Goal: Task Accomplishment & Management: Use online tool/utility

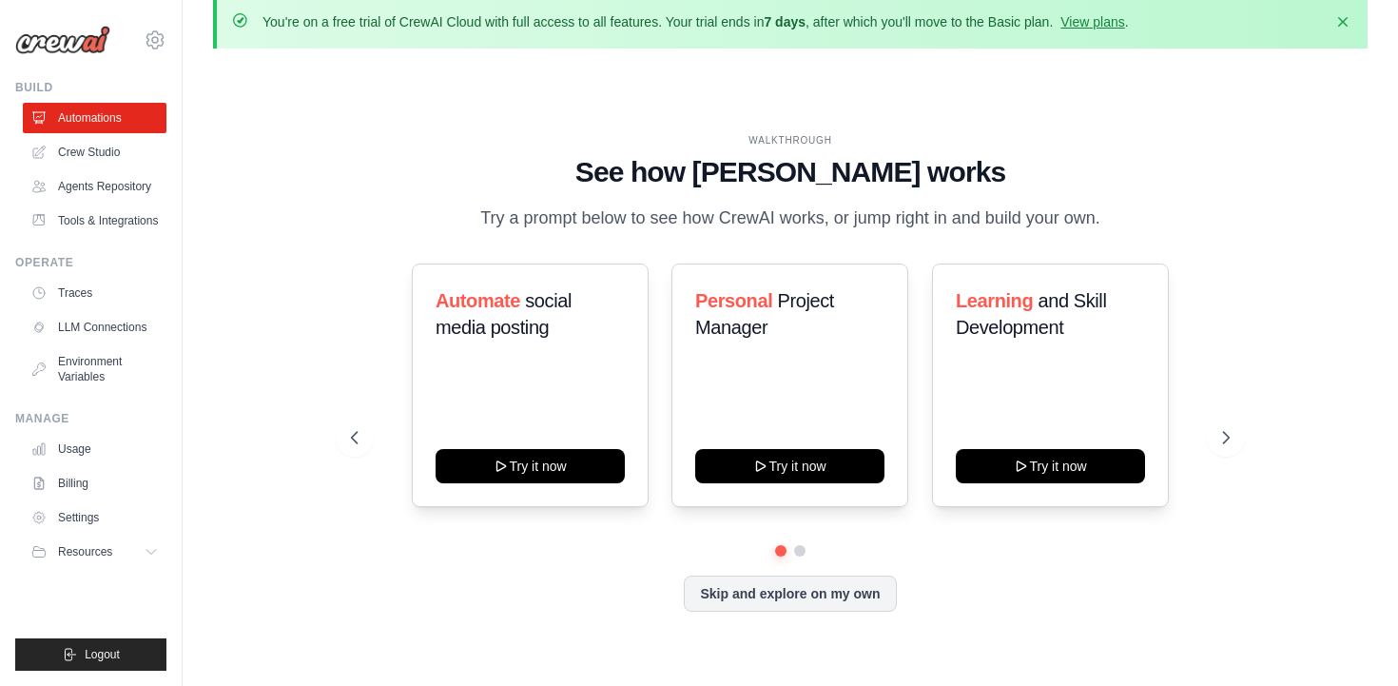
scroll to position [27, 0]
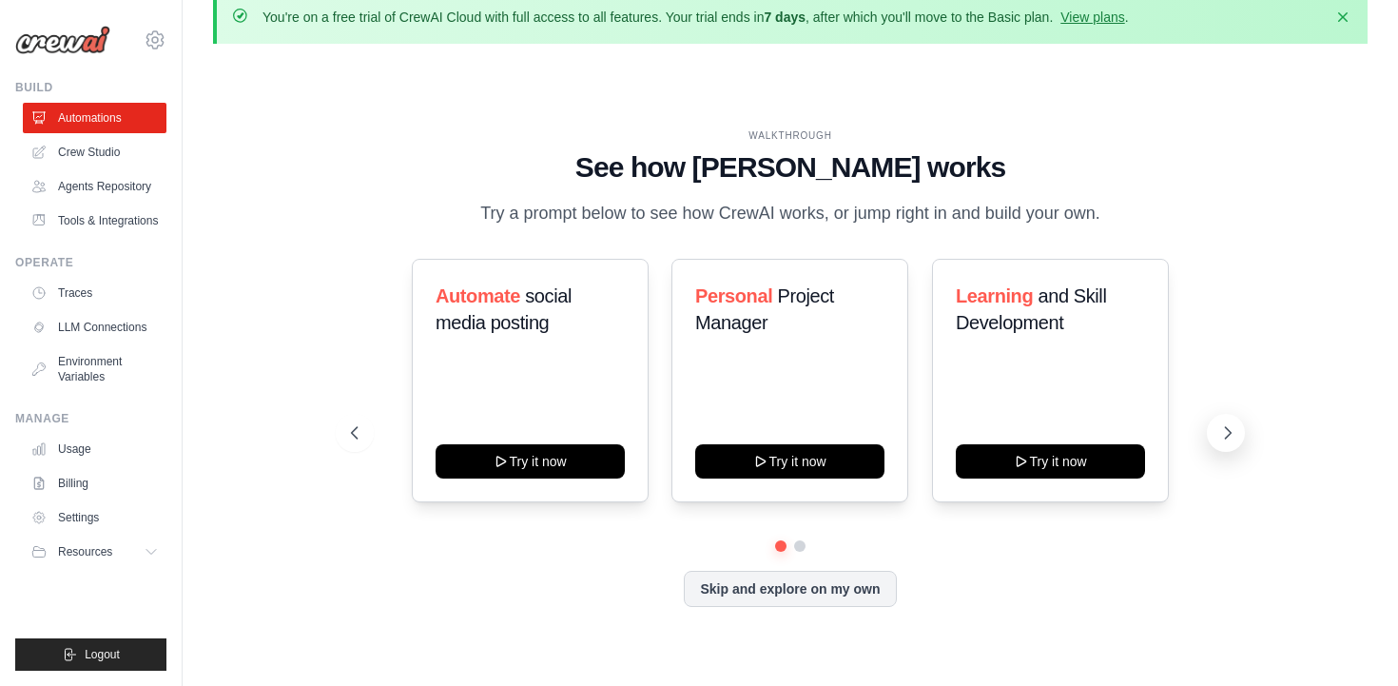
click at [1219, 435] on icon at bounding box center [1227, 432] width 19 height 19
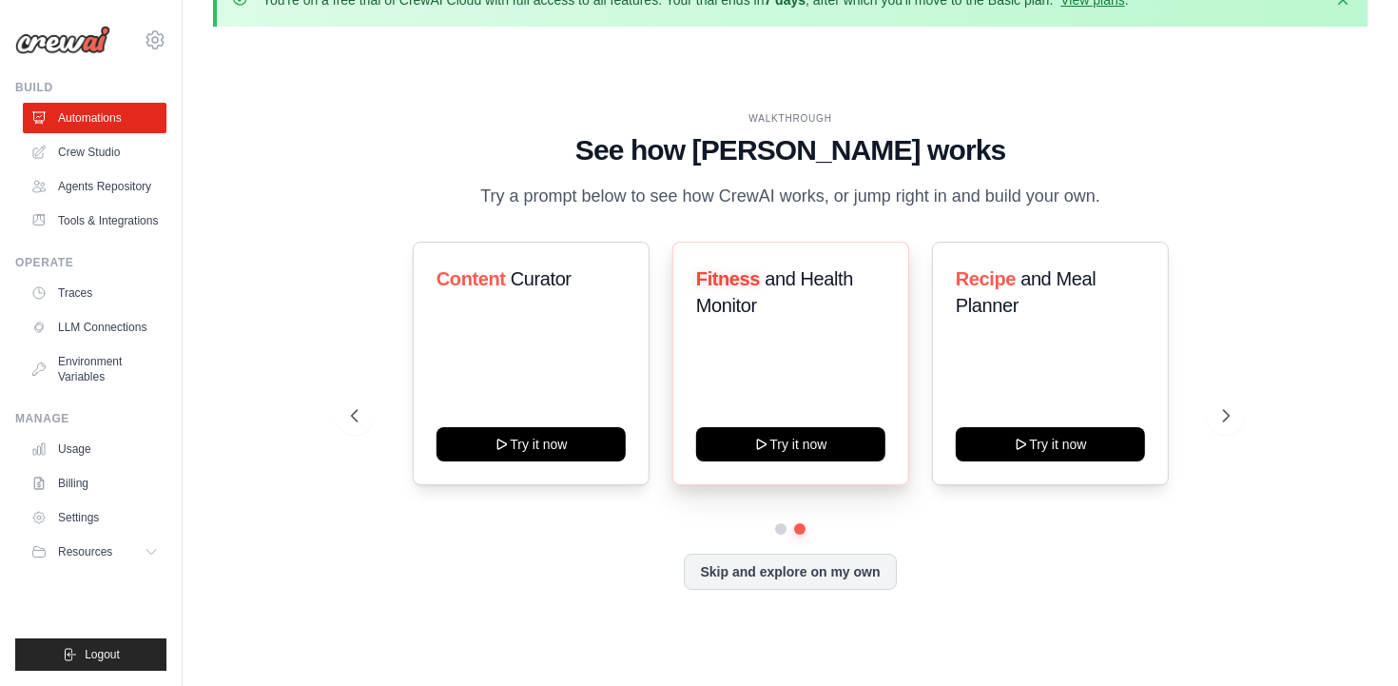
scroll to position [45, 0]
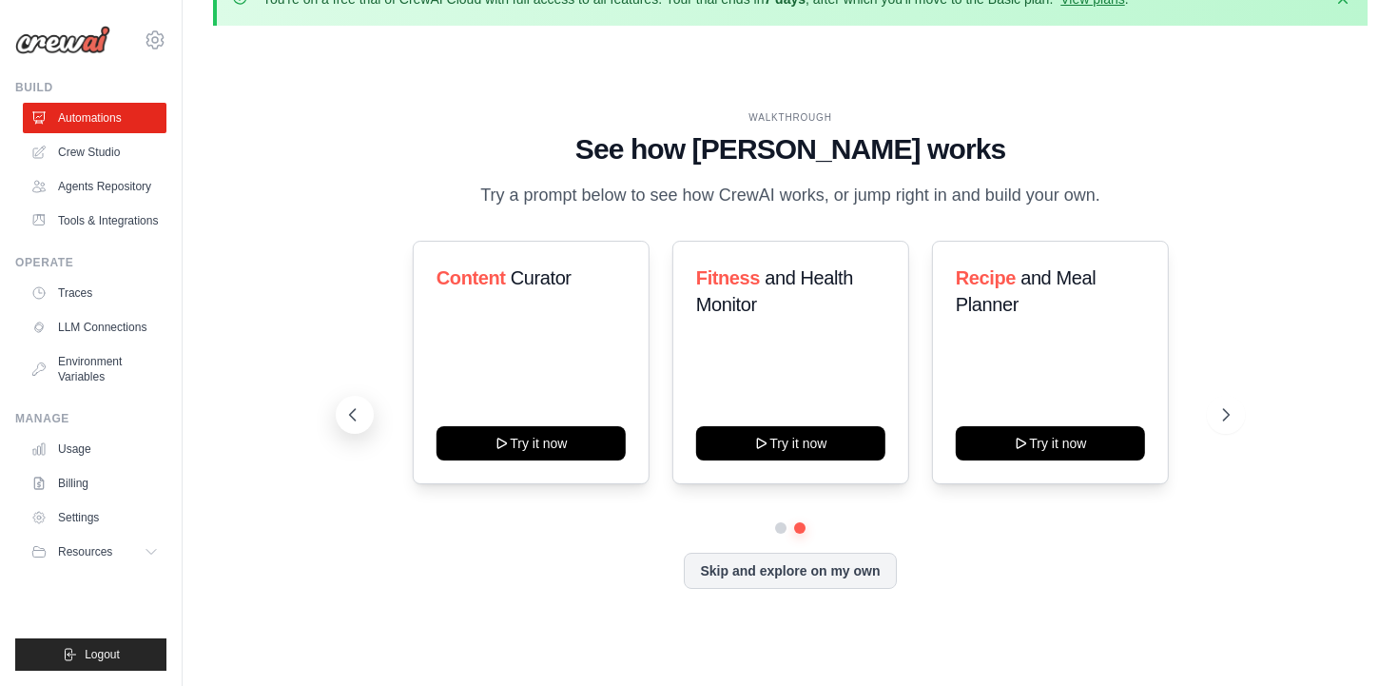
click at [355, 420] on icon at bounding box center [352, 414] width 19 height 19
click at [1231, 417] on icon at bounding box center [1227, 414] width 19 height 19
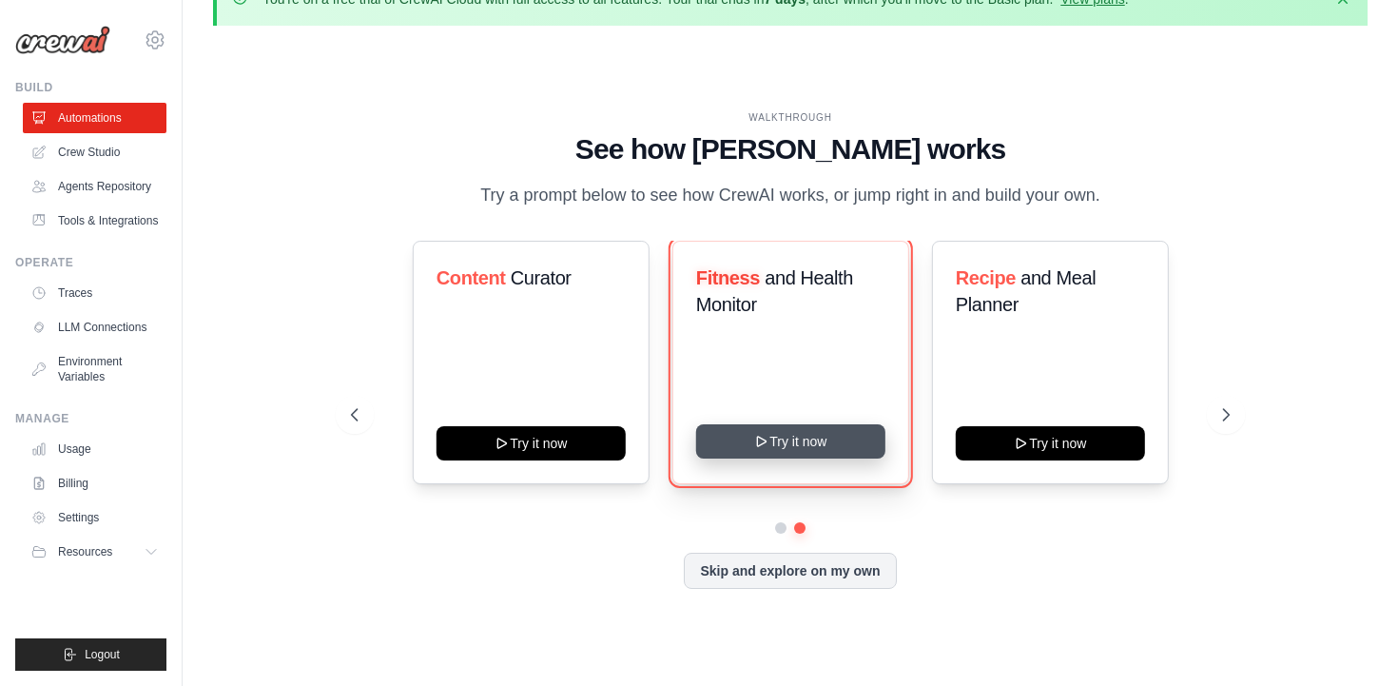
click at [726, 452] on button "Try it now" at bounding box center [789, 441] width 189 height 34
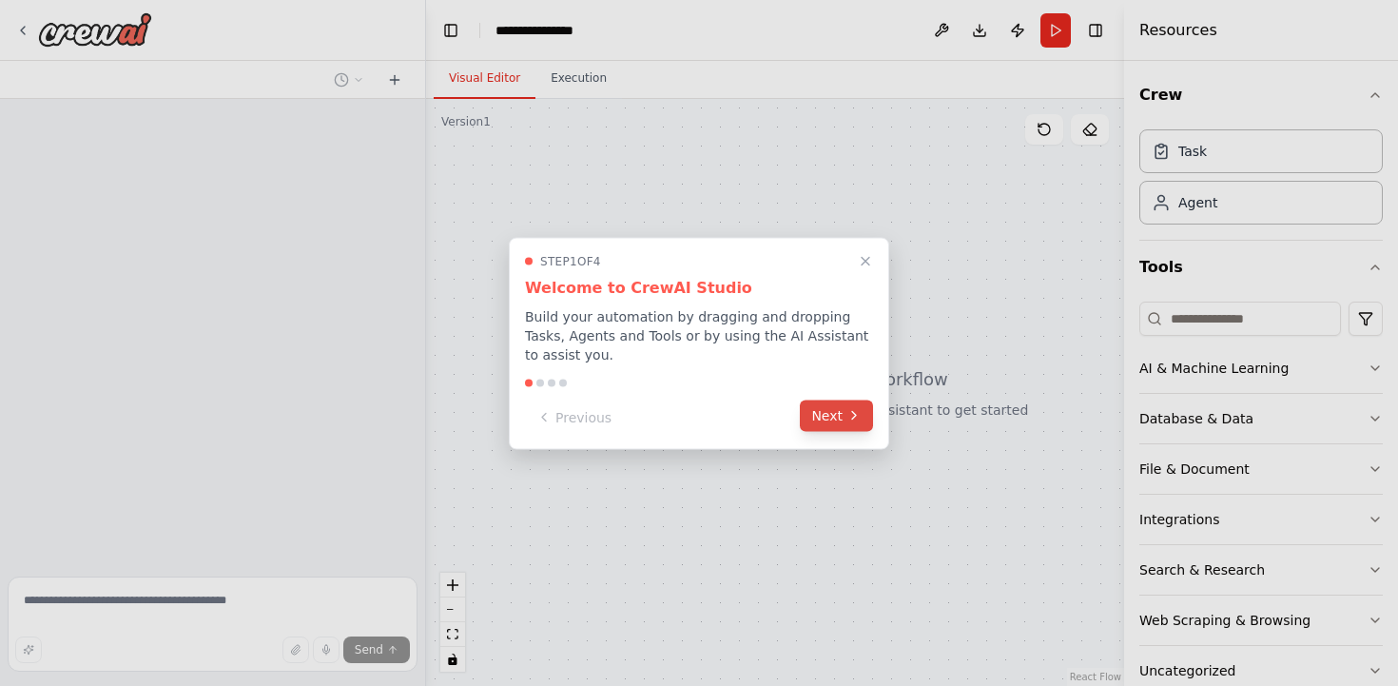
click at [850, 424] on button "Next" at bounding box center [836, 414] width 73 height 31
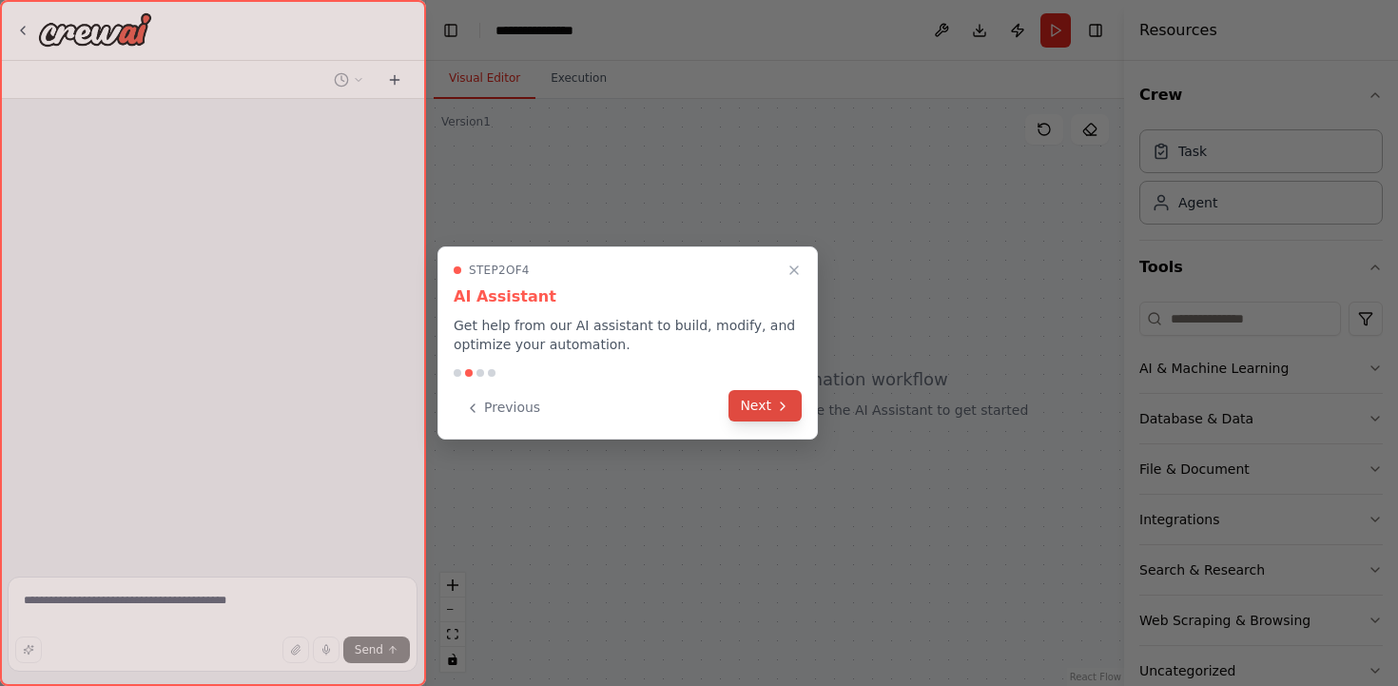
click at [799, 410] on button "Next" at bounding box center [764, 405] width 73 height 31
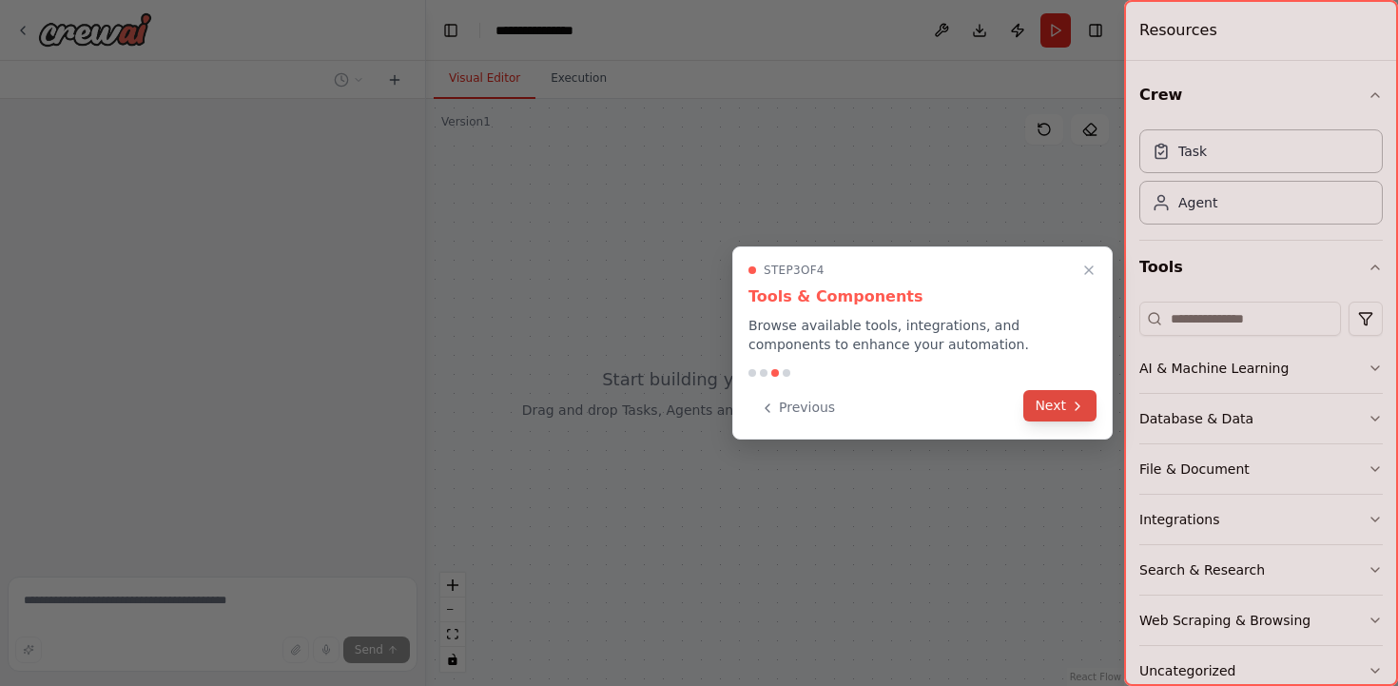
click at [1065, 394] on button "Next" at bounding box center [1059, 405] width 73 height 31
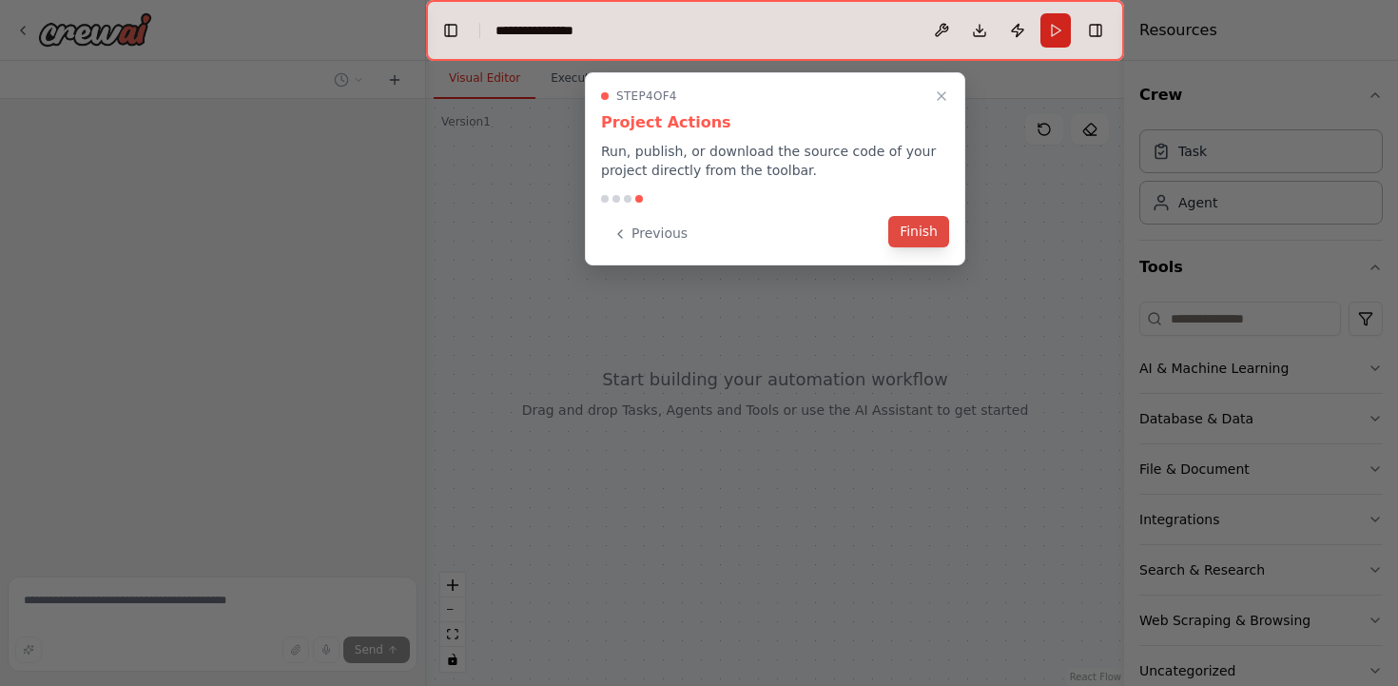
click at [908, 235] on button "Finish" at bounding box center [918, 231] width 61 height 31
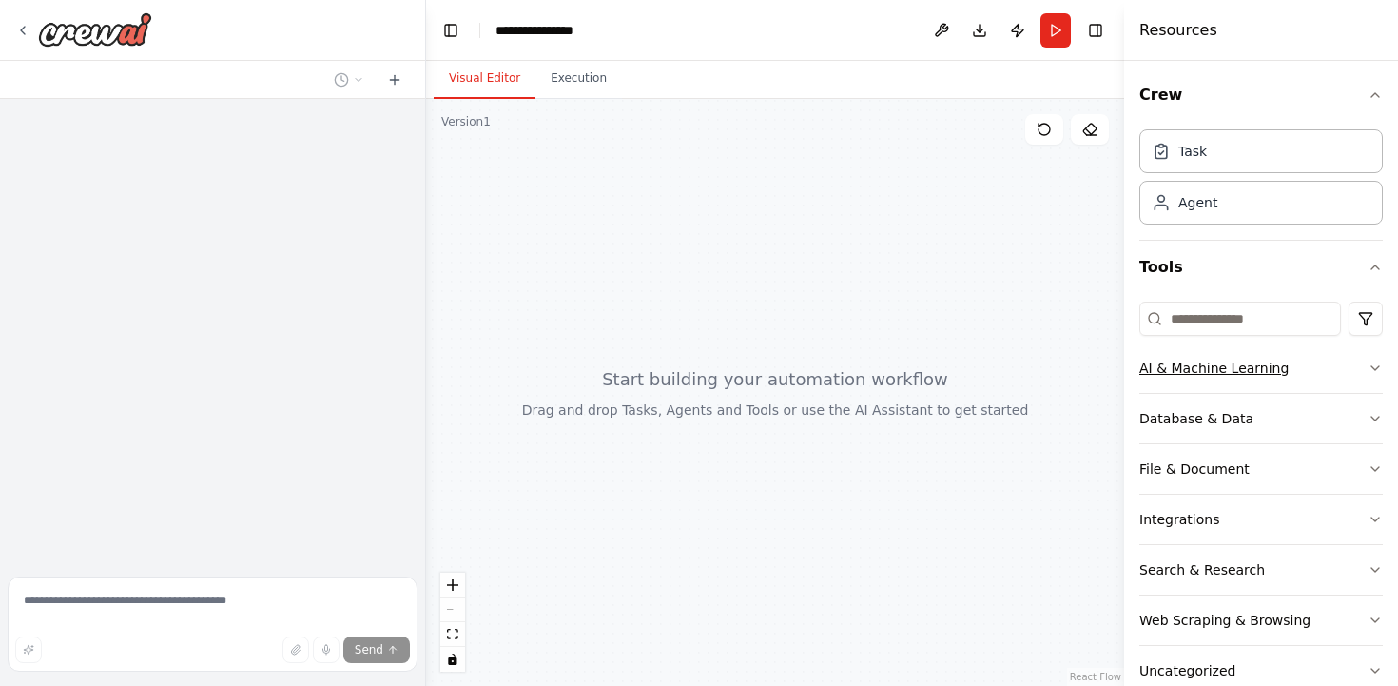
click at [1363, 366] on button "AI & Machine Learning" at bounding box center [1260, 367] width 243 height 49
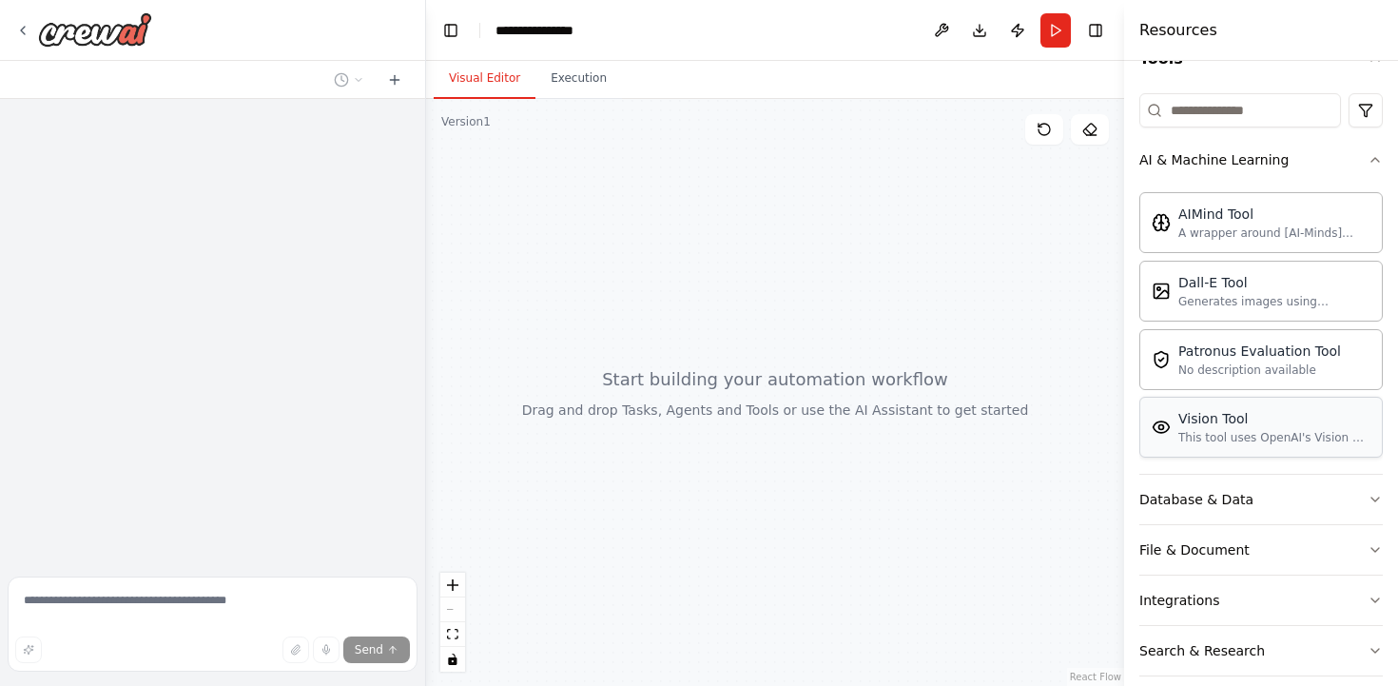
scroll to position [216, 0]
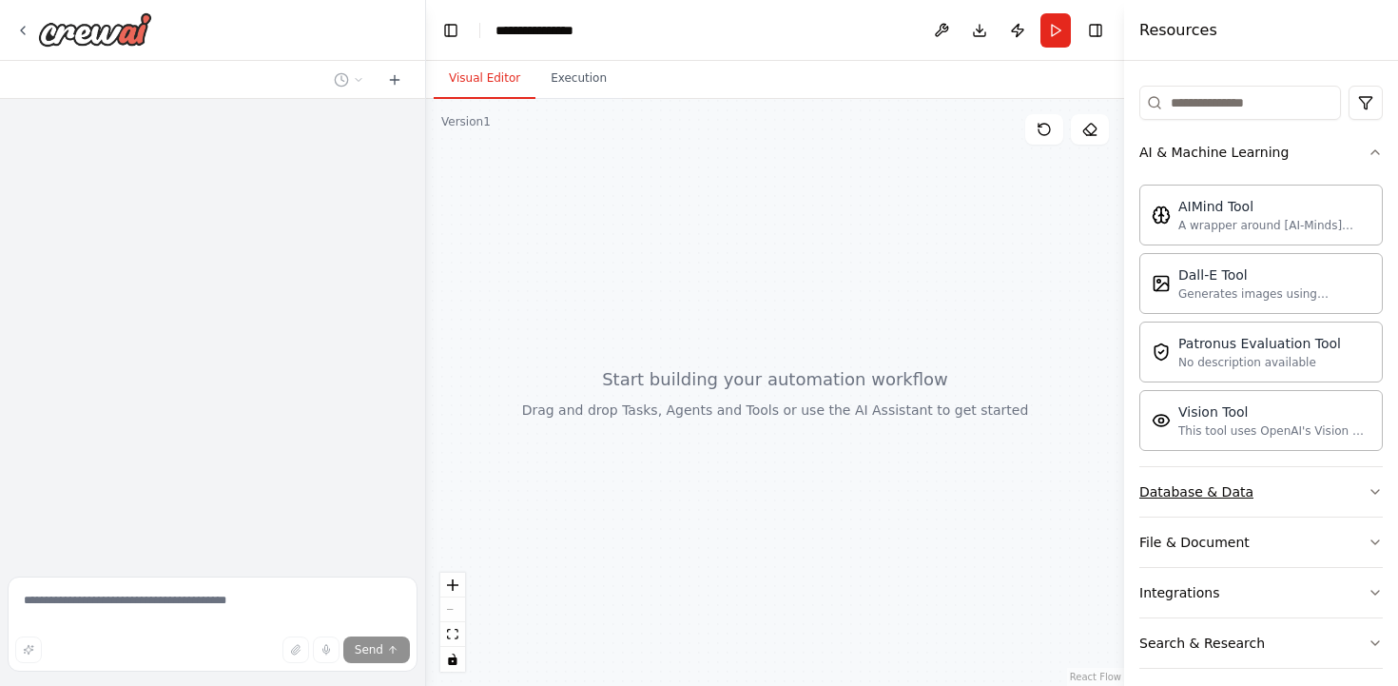
click at [1286, 494] on button "Database & Data" at bounding box center [1260, 491] width 243 height 49
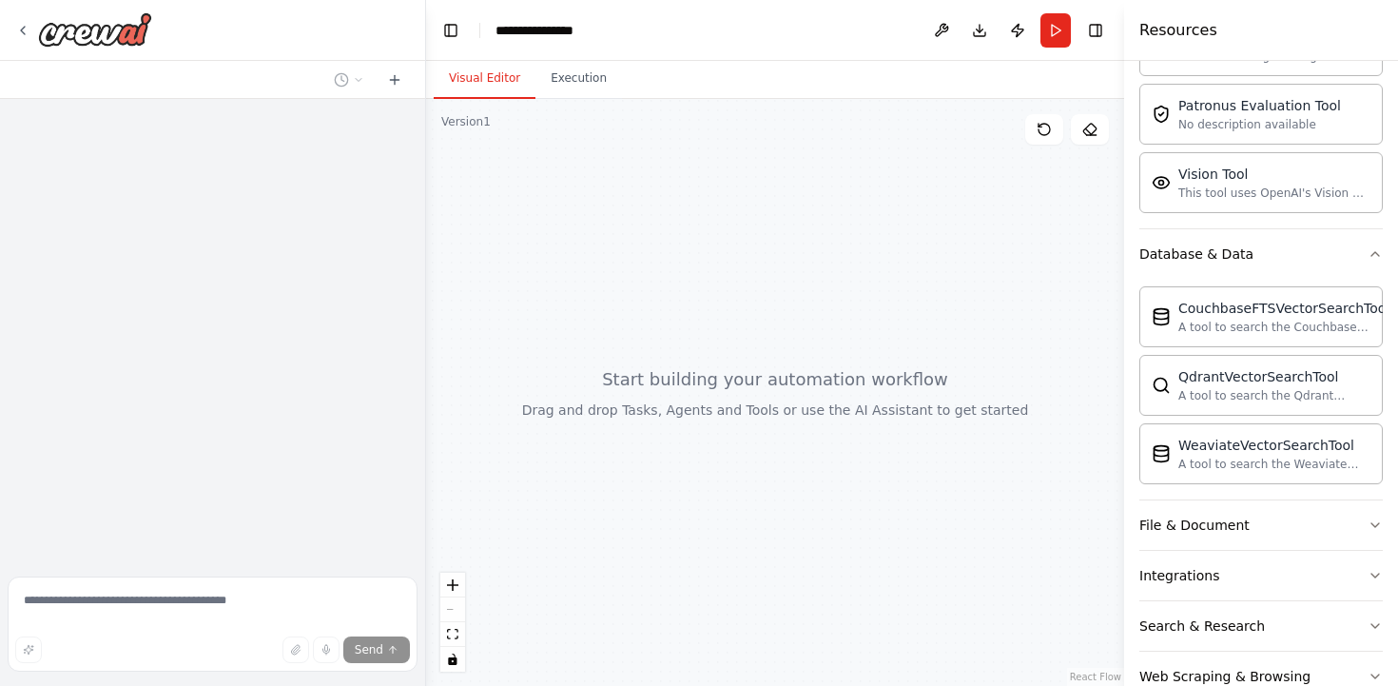
scroll to position [458, 0]
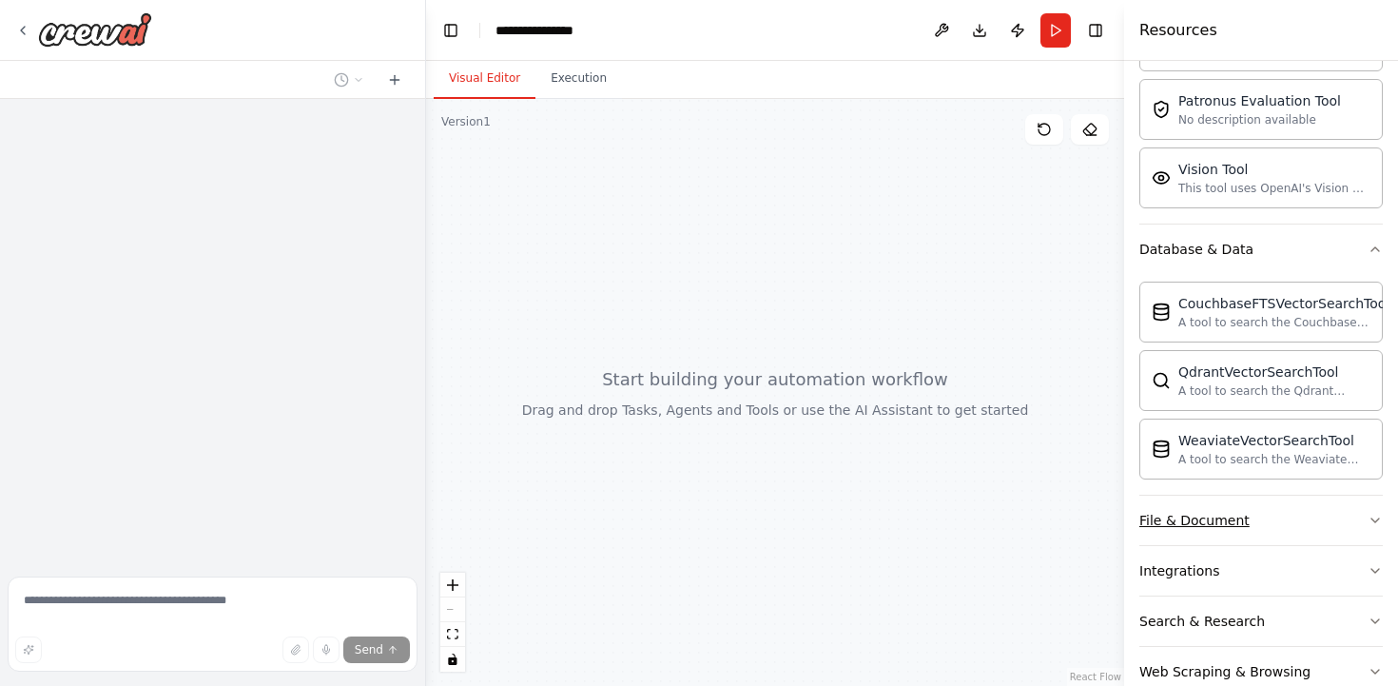
click at [1325, 534] on button "File & Document" at bounding box center [1260, 519] width 243 height 49
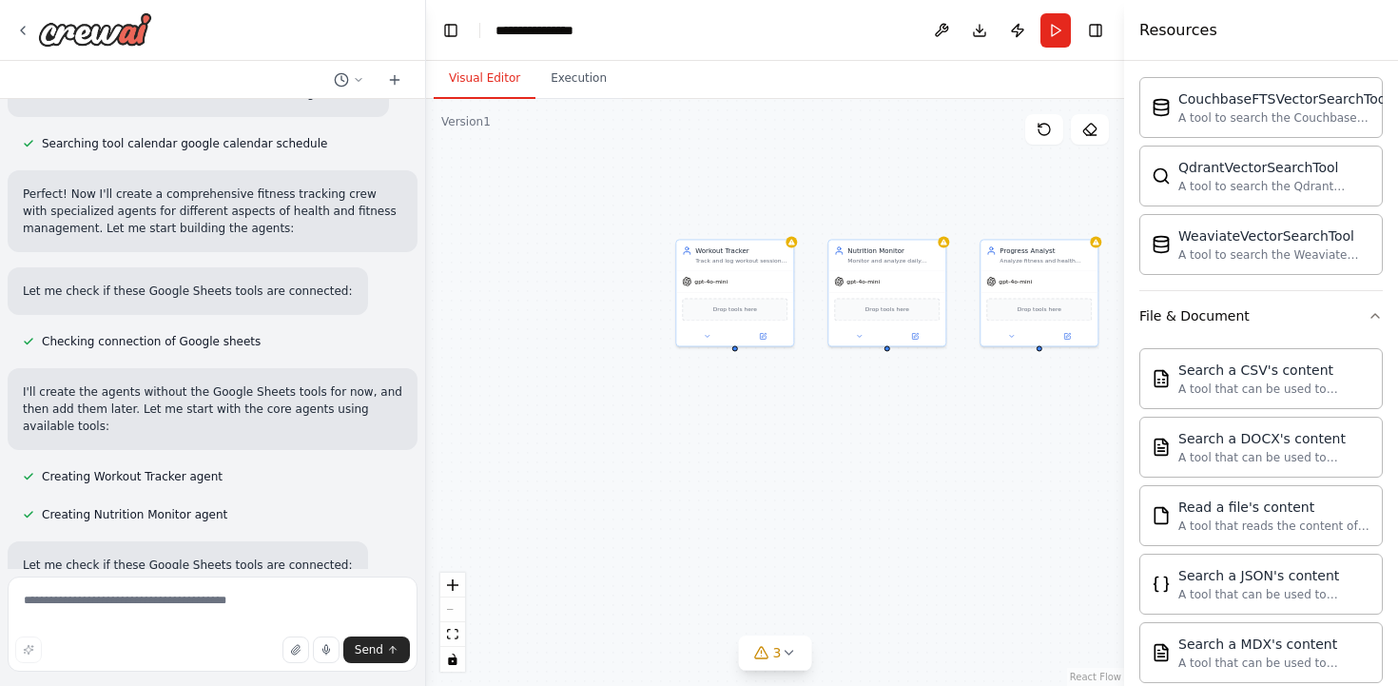
scroll to position [0, 0]
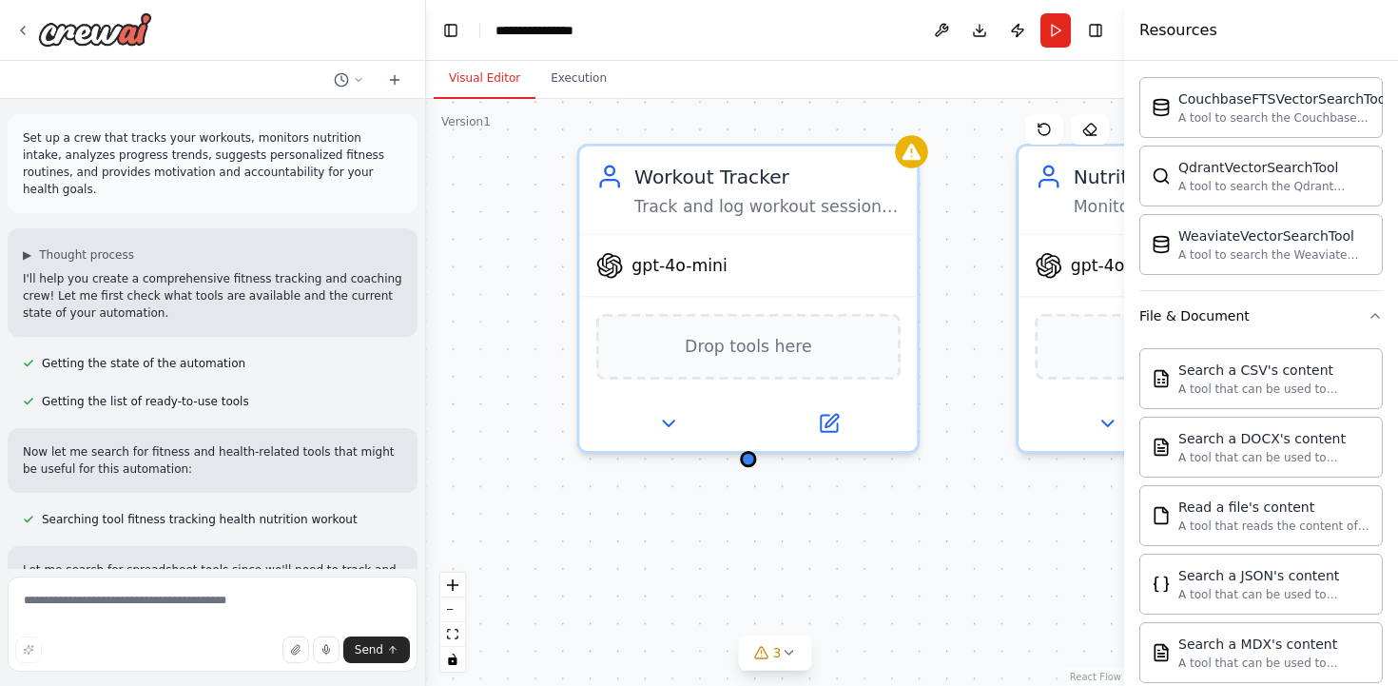
drag, startPoint x: 655, startPoint y: 285, endPoint x: 520, endPoint y: 276, distance: 135.4
click at [518, 277] on div "Workout Tracker Track and log workout sessions including exercises, sets, reps,…" at bounding box center [775, 392] width 698 height 587
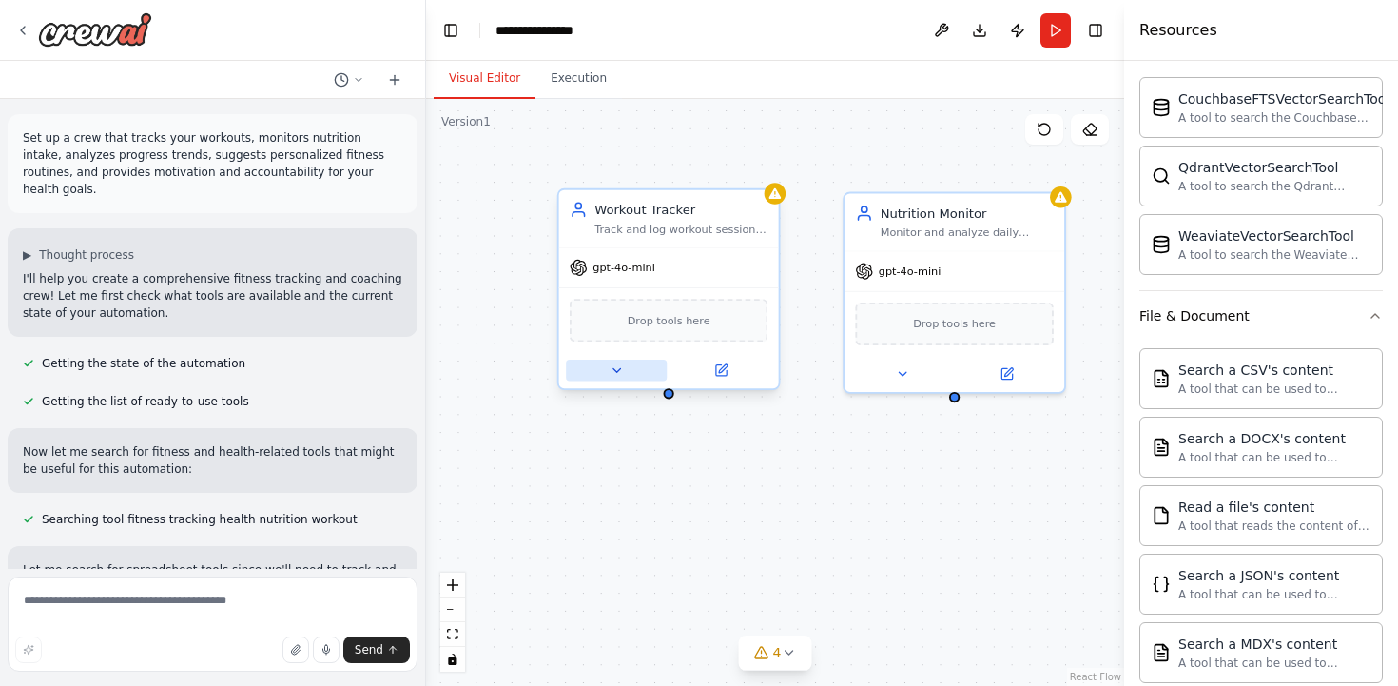
click at [620, 373] on icon at bounding box center [617, 370] width 14 height 14
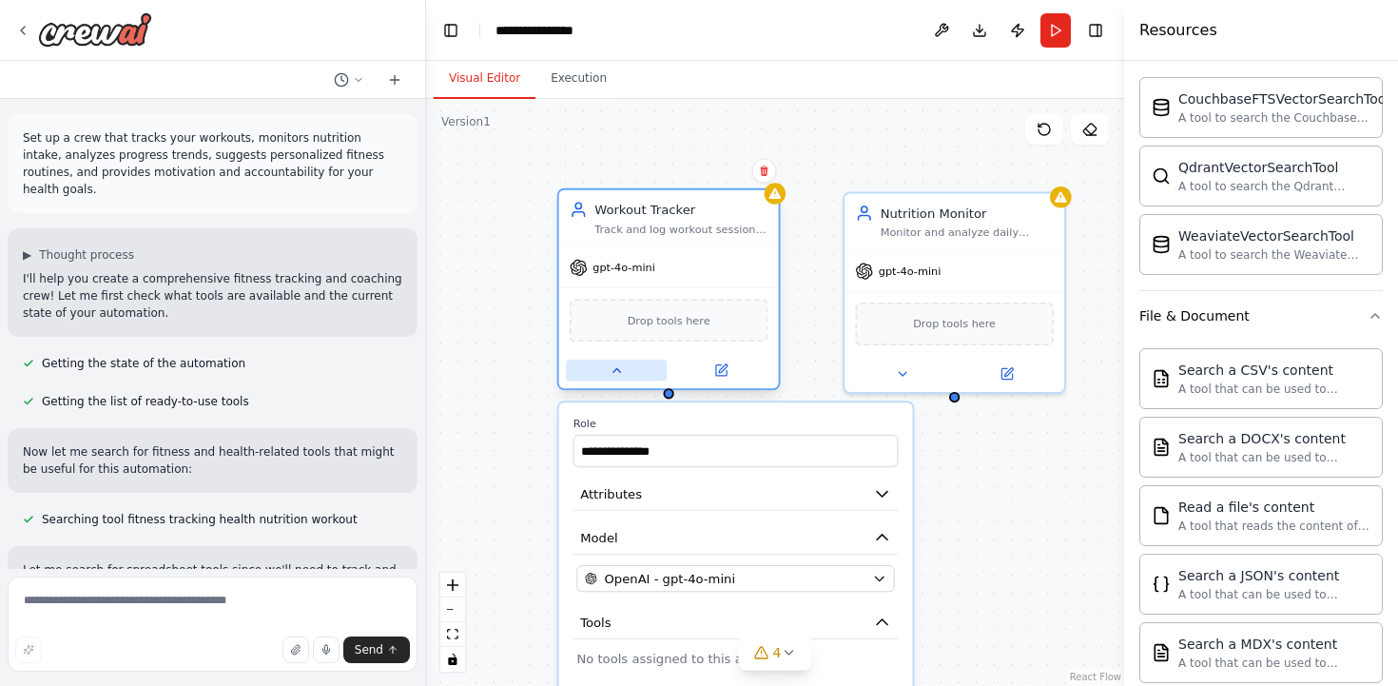
click at [620, 373] on icon at bounding box center [617, 370] width 14 height 14
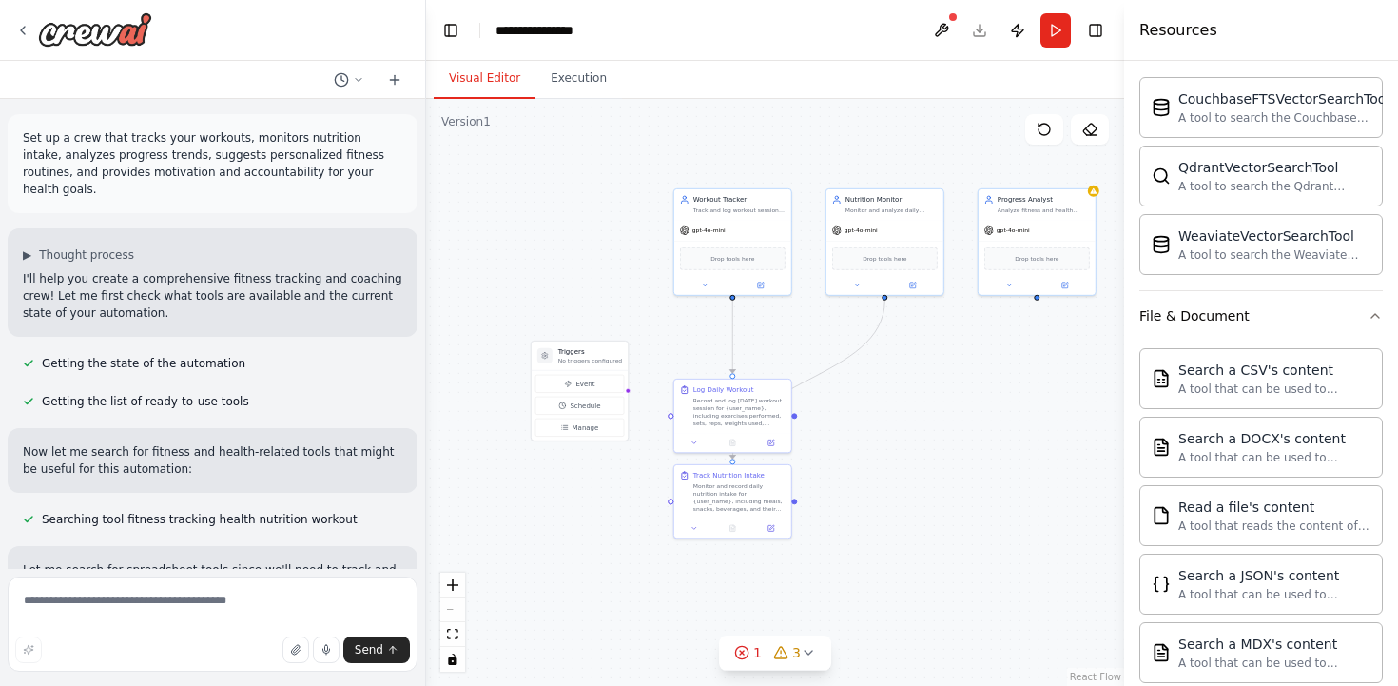
drag, startPoint x: 530, startPoint y: 458, endPoint x: 623, endPoint y: 330, distance: 158.6
click at [623, 330] on div ".deletable-edge-delete-btn { width: 20px; height: 20px; border: 0px solid #ffff…" at bounding box center [775, 392] width 698 height 587
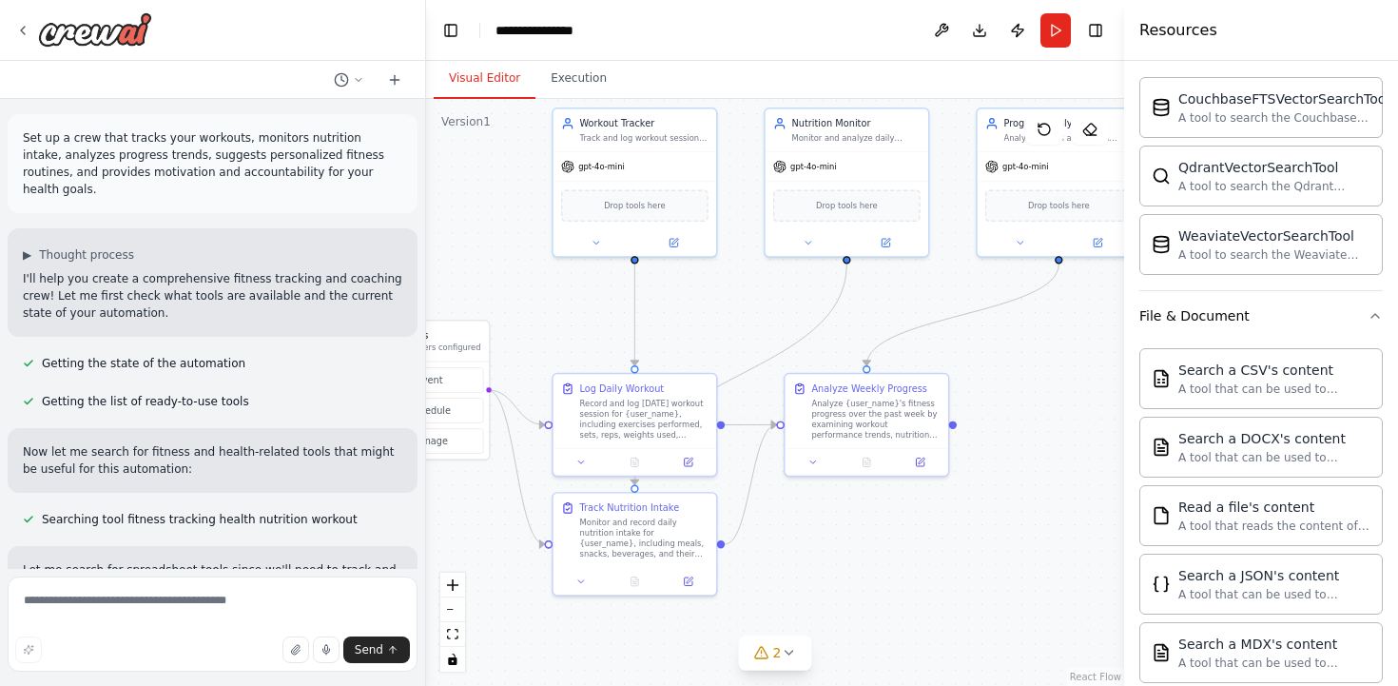
drag, startPoint x: 709, startPoint y: 453, endPoint x: 570, endPoint y: 354, distance: 171.2
click at [570, 354] on div ".deletable-edge-delete-btn { width: 20px; height: 20px; border: 0px solid #ffff…" at bounding box center [775, 392] width 698 height 587
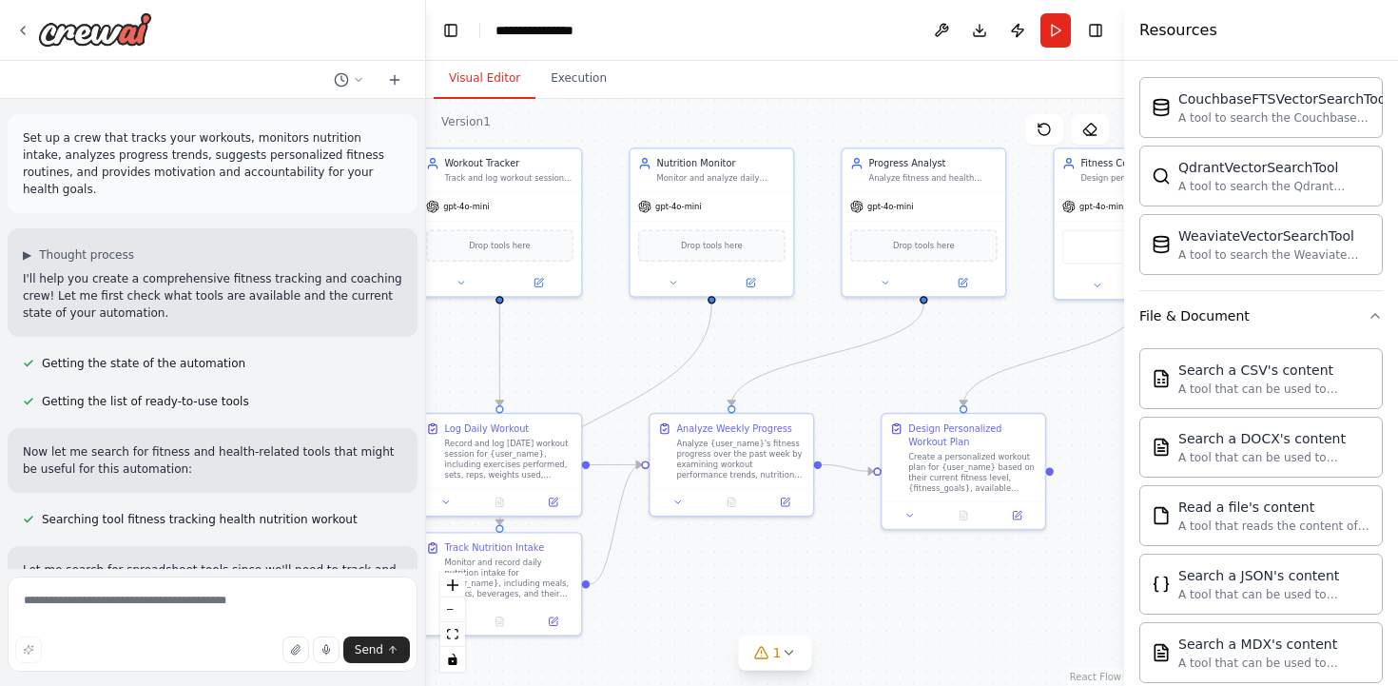
drag, startPoint x: 716, startPoint y: 328, endPoint x: 579, endPoint y: 372, distance: 143.7
click at [579, 372] on div ".deletable-edge-delete-btn { width: 20px; height: 20px; border: 0px solid #ffff…" at bounding box center [775, 392] width 698 height 587
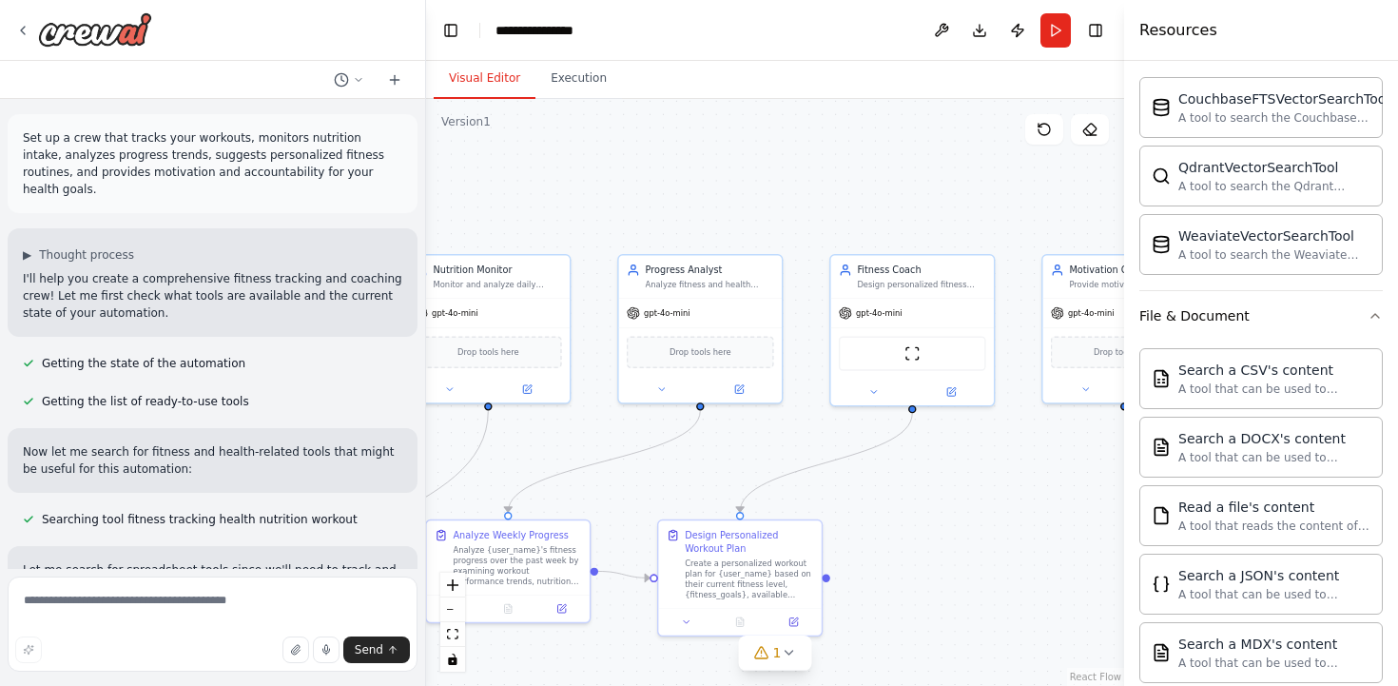
drag, startPoint x: 800, startPoint y: 324, endPoint x: 579, endPoint y: 427, distance: 243.3
click at [579, 427] on div ".deletable-edge-delete-btn { width: 20px; height: 20px; border: 0px solid #ffff…" at bounding box center [775, 392] width 698 height 587
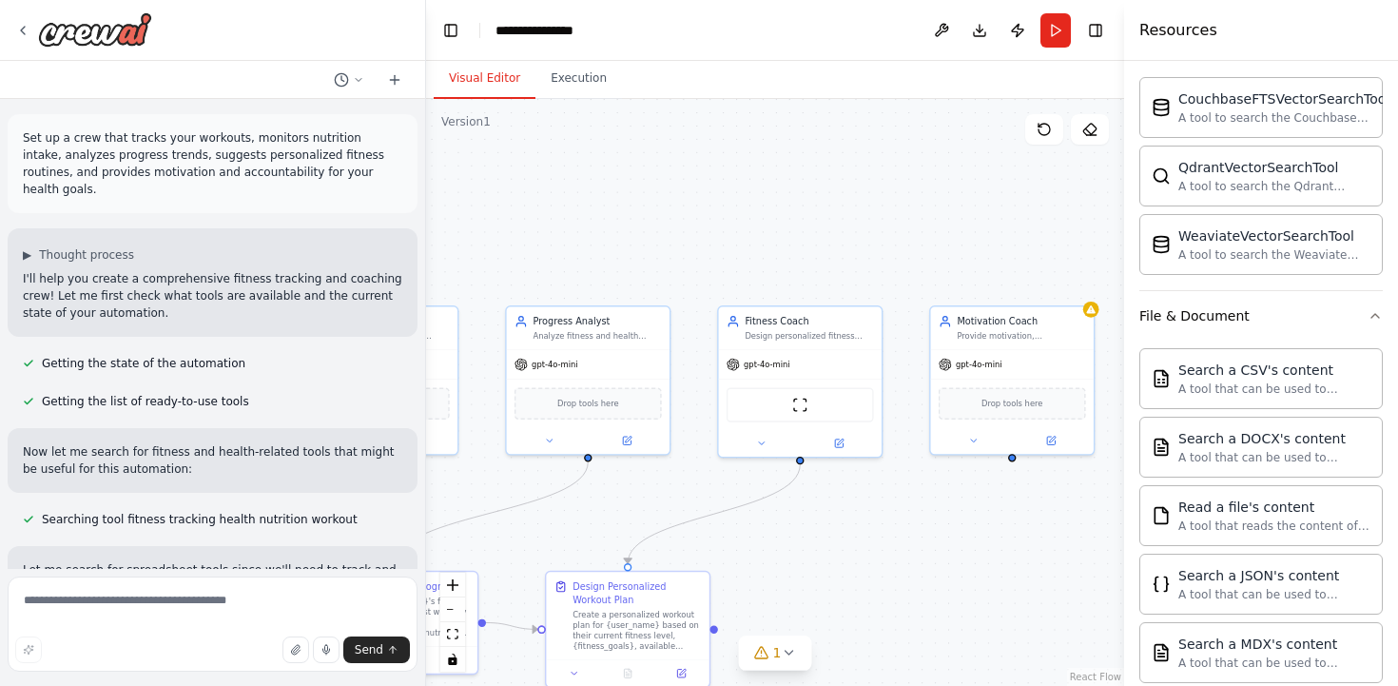
drag, startPoint x: 780, startPoint y: 451, endPoint x: 668, endPoint y: 502, distance: 123.4
click at [668, 502] on div ".deletable-edge-delete-btn { width: 20px; height: 20px; border: 0px solid #ffff…" at bounding box center [775, 392] width 698 height 587
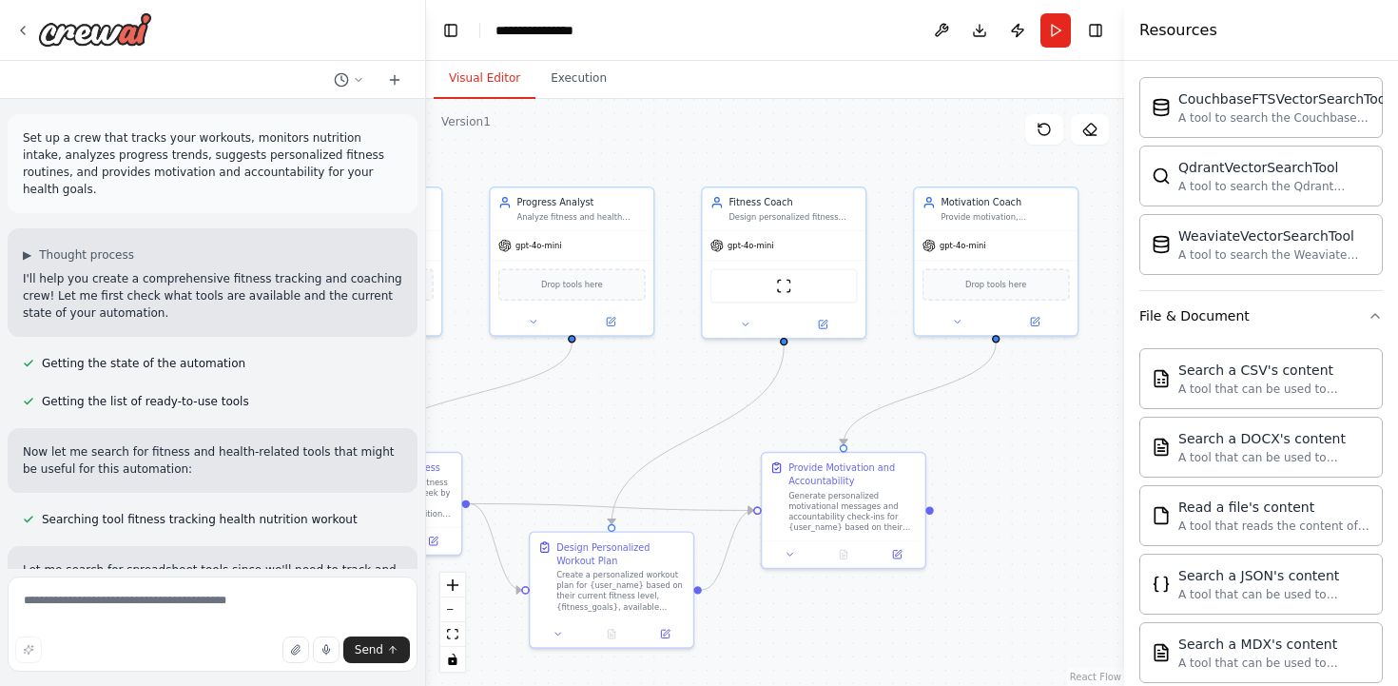
drag, startPoint x: 915, startPoint y: 491, endPoint x: 899, endPoint y: 372, distance: 120.0
click at [899, 372] on div ".deletable-edge-delete-btn { width: 20px; height: 20px; border: 0px solid #ffff…" at bounding box center [775, 392] width 698 height 587
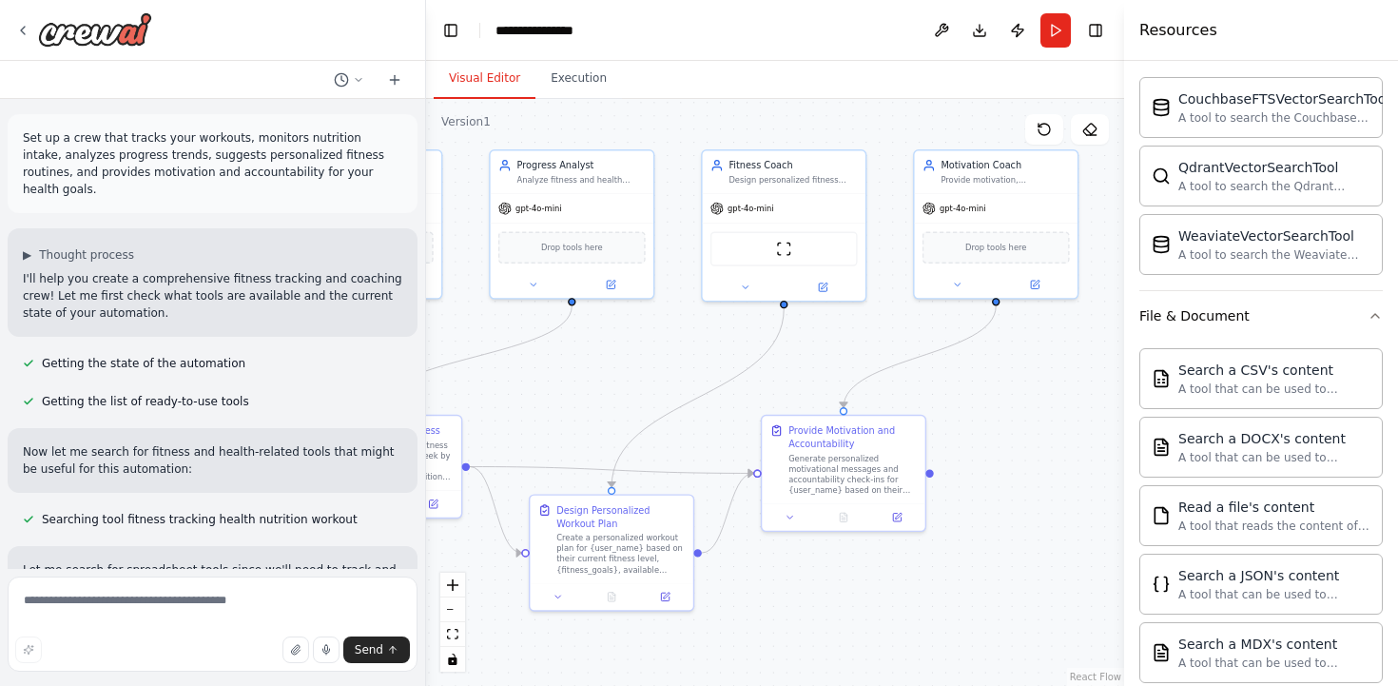
drag, startPoint x: 1052, startPoint y: 511, endPoint x: 1051, endPoint y: 473, distance: 38.0
click at [1051, 473] on div ".deletable-edge-delete-btn { width: 20px; height: 20px; border: 0px solid #ffff…" at bounding box center [775, 392] width 698 height 587
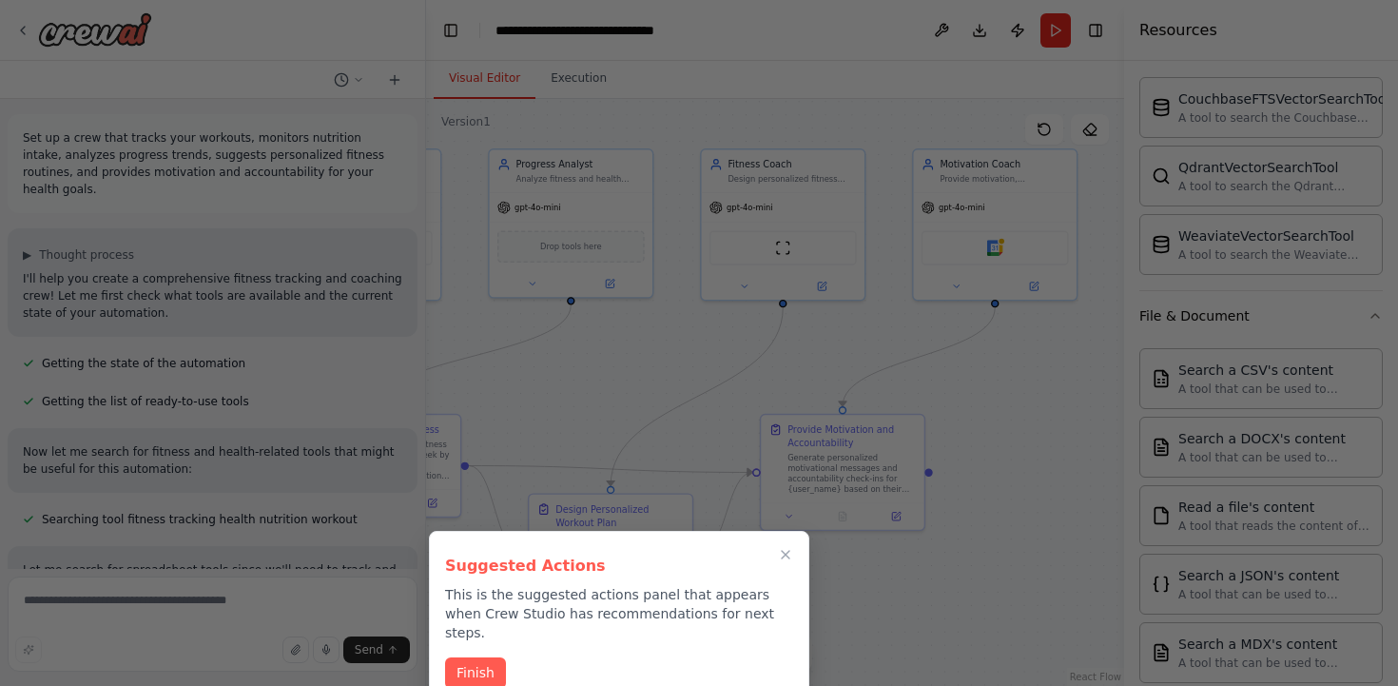
click at [686, 574] on h3 "Suggested Actions" at bounding box center [619, 565] width 348 height 23
click at [494, 656] on button "Finish" at bounding box center [475, 670] width 61 height 31
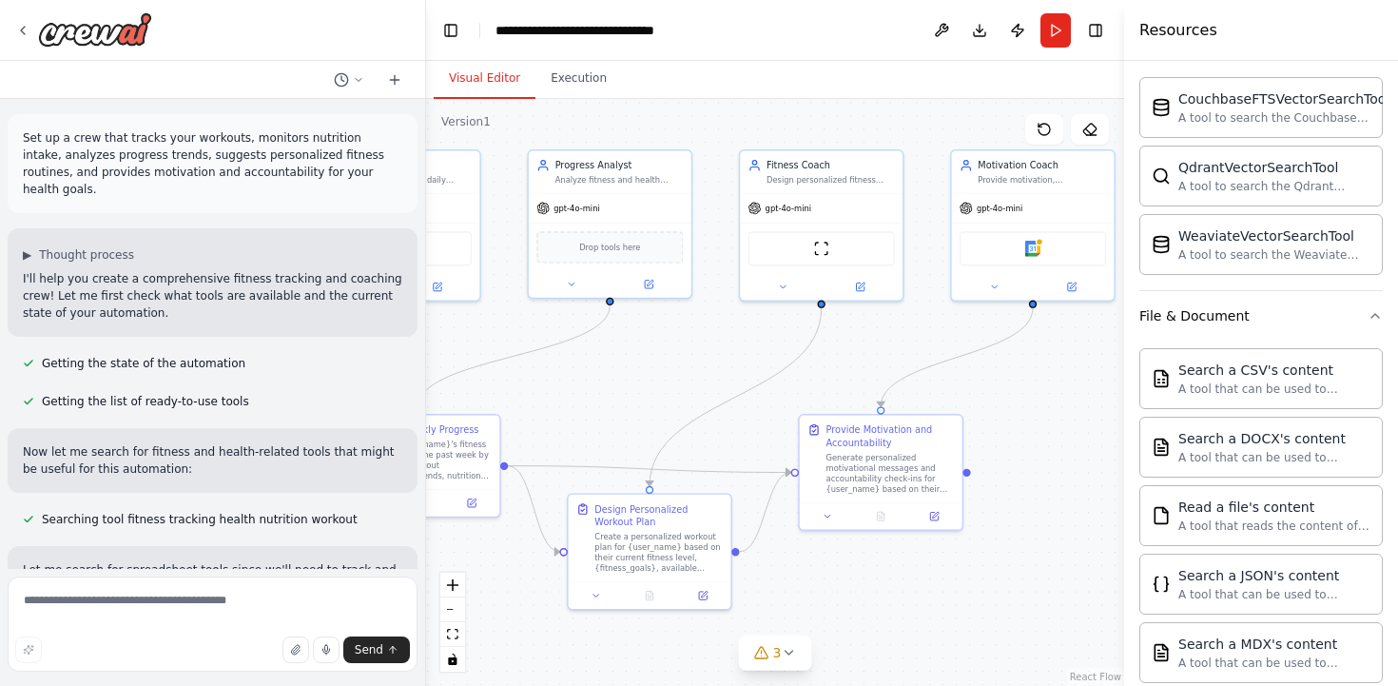
drag, startPoint x: 604, startPoint y: 364, endPoint x: 680, endPoint y: 370, distance: 76.3
click at [680, 370] on div ".deletable-edge-delete-btn { width: 20px; height: 20px; border: 0px solid #ffff…" at bounding box center [775, 392] width 698 height 587
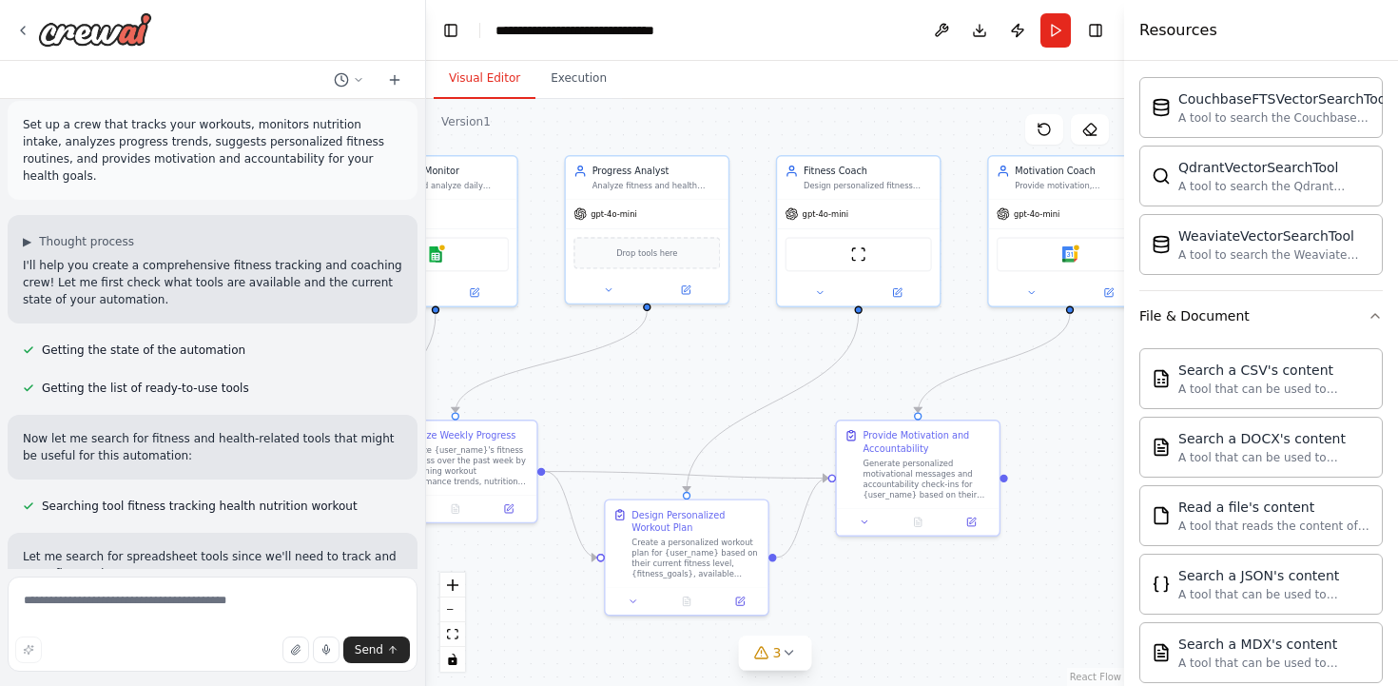
scroll to position [14, 0]
click at [27, 233] on span "▶" at bounding box center [27, 240] width 9 height 15
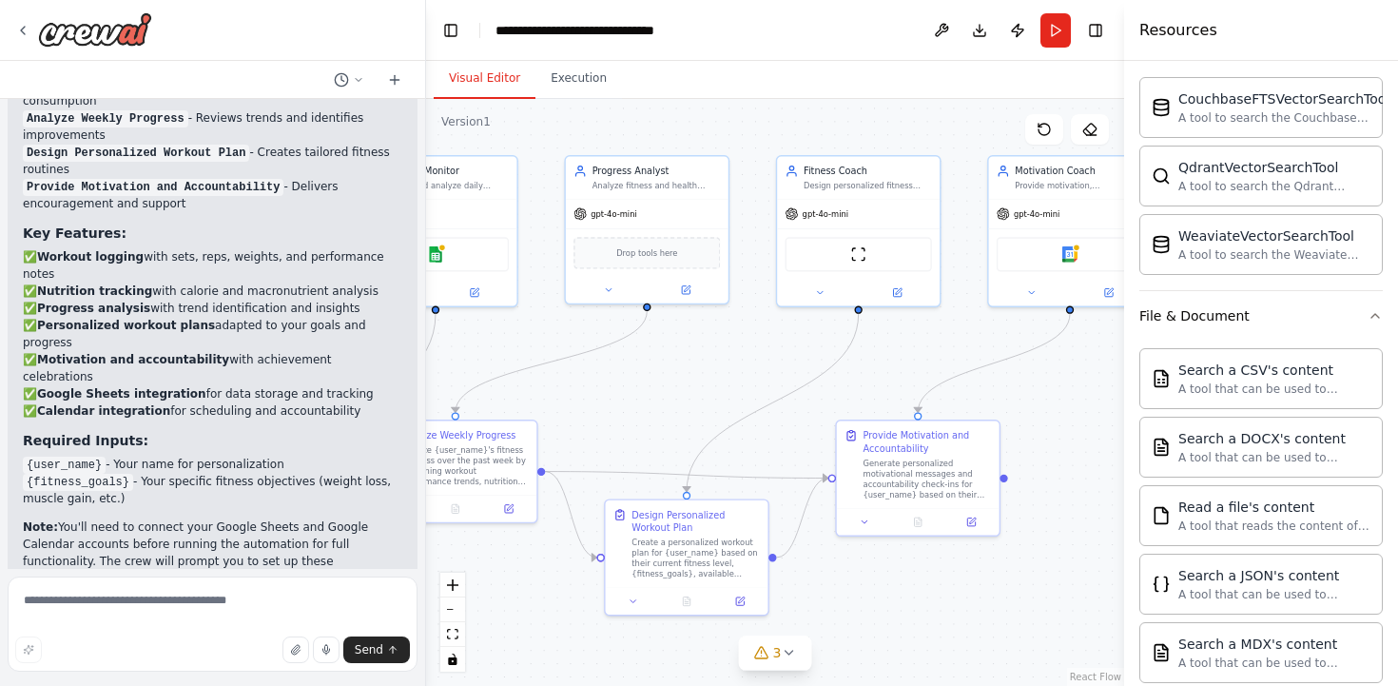
scroll to position [3129, 0]
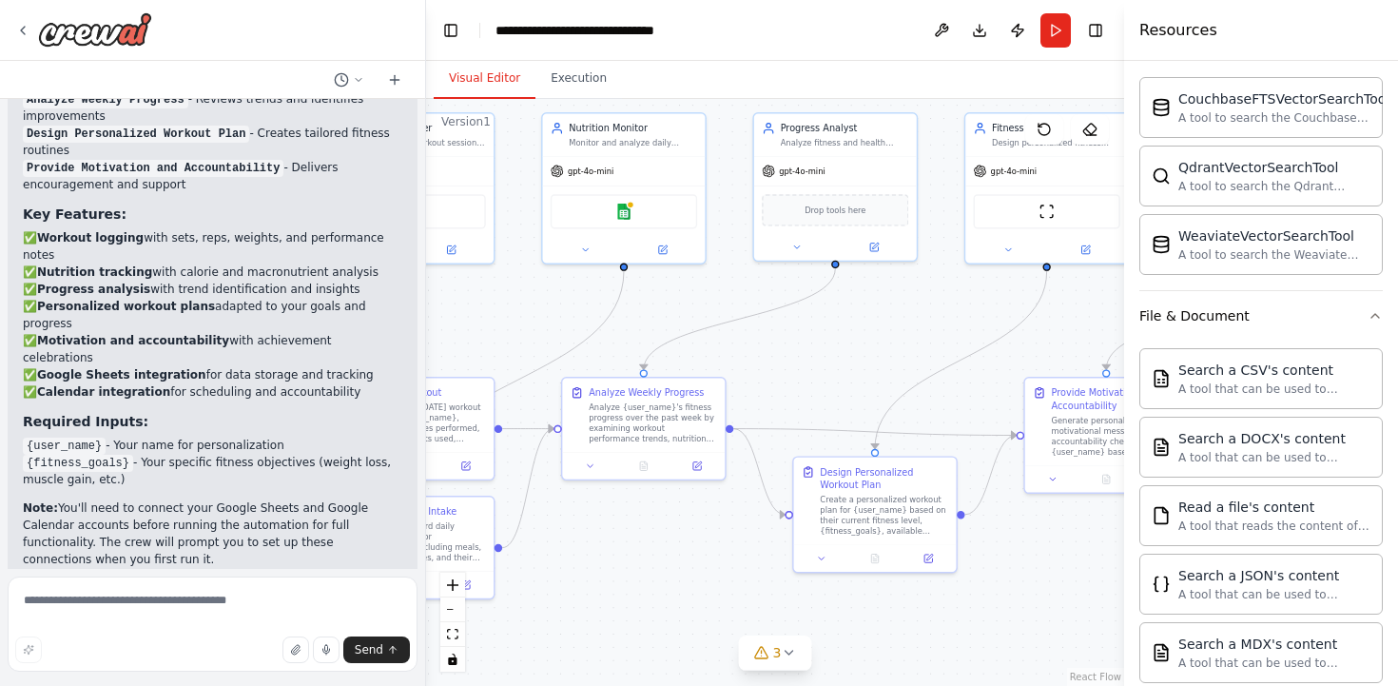
drag, startPoint x: 512, startPoint y: 331, endPoint x: 697, endPoint y: 287, distance: 190.5
click at [701, 287] on div ".deletable-edge-delete-btn { width: 20px; height: 20px; border: 0px solid #ffff…" at bounding box center [775, 392] width 698 height 587
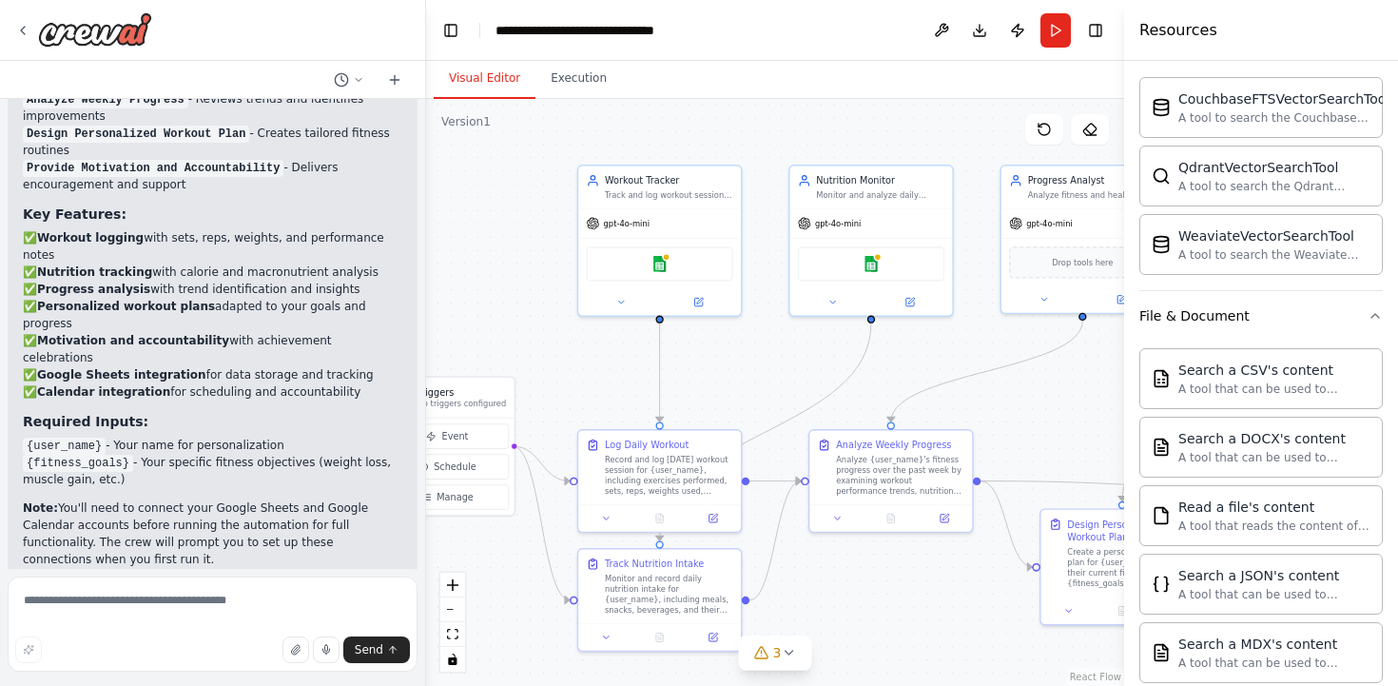
drag, startPoint x: 517, startPoint y: 297, endPoint x: 764, endPoint y: 350, distance: 252.0
click at [764, 350] on div ".deletable-edge-delete-btn { width: 20px; height: 20px; border: 0px solid #ffff…" at bounding box center [775, 392] width 698 height 587
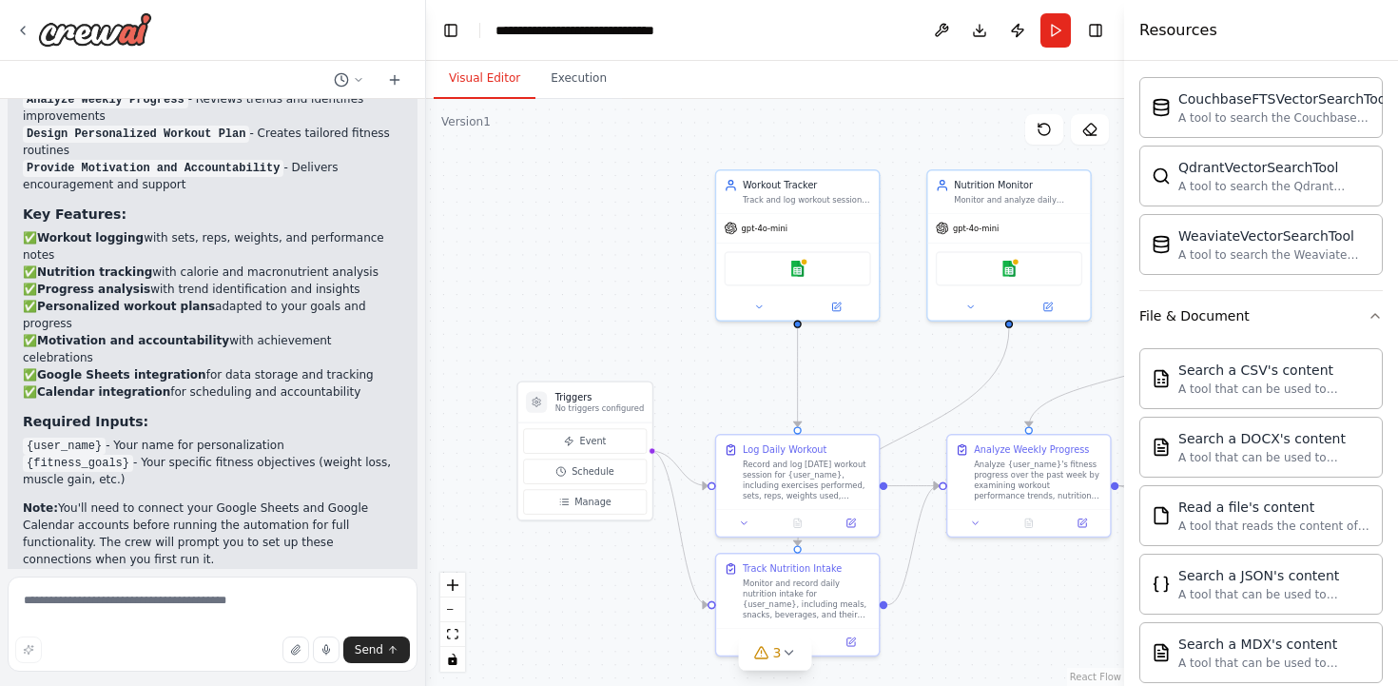
drag, startPoint x: 764, startPoint y: 350, endPoint x: 900, endPoint y: 353, distance: 136.0
click at [900, 355] on div ".deletable-edge-delete-btn { width: 20px; height: 20px; border: 0px solid #ffff…" at bounding box center [775, 392] width 698 height 587
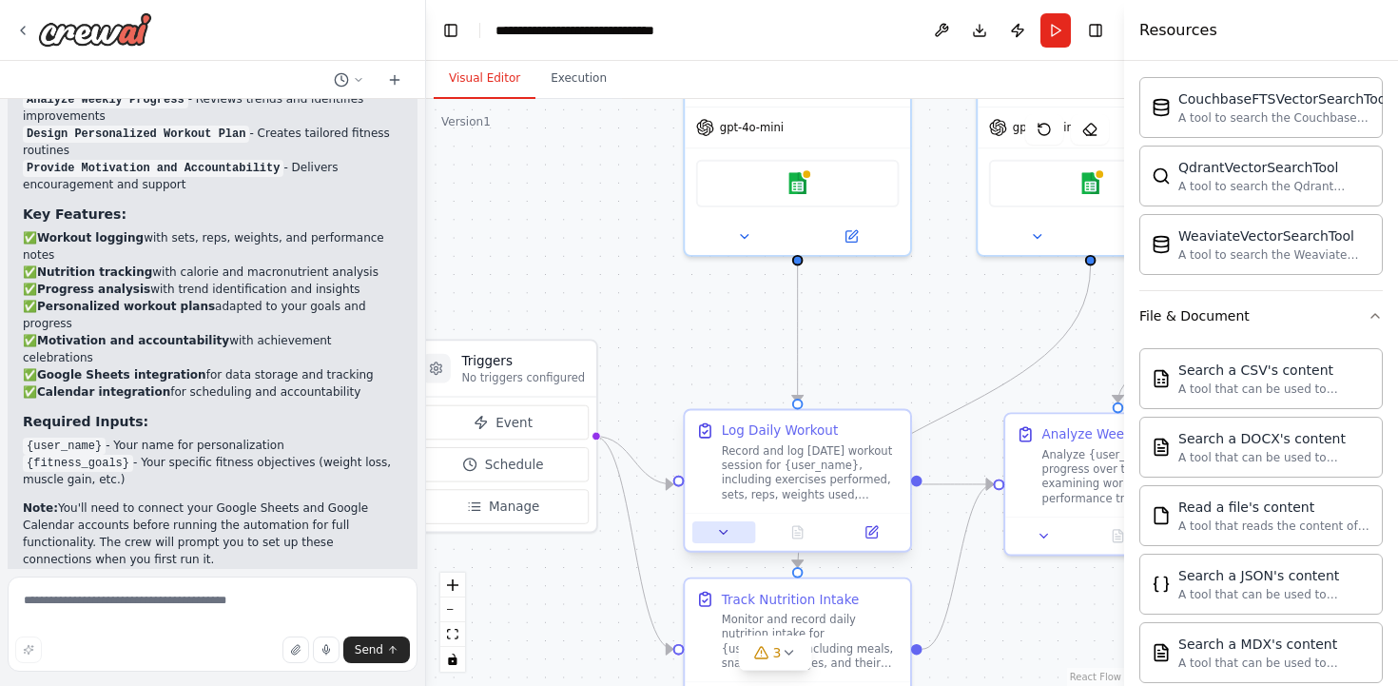
click at [725, 532] on icon at bounding box center [724, 533] width 8 height 4
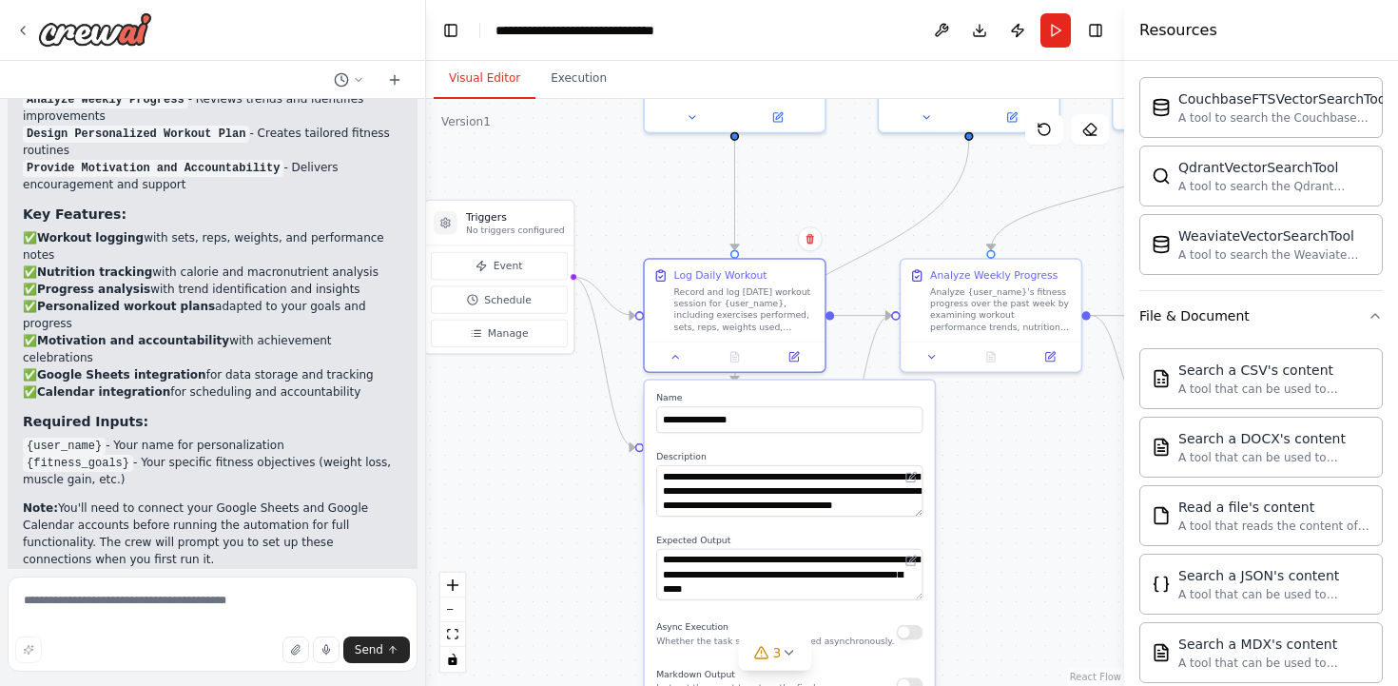
drag, startPoint x: 701, startPoint y: 397, endPoint x: 644, endPoint y: 207, distance: 197.6
click at [644, 207] on div ".deletable-edge-delete-btn { width: 20px; height: 20px; border: 0px solid #ffff…" at bounding box center [775, 392] width 698 height 587
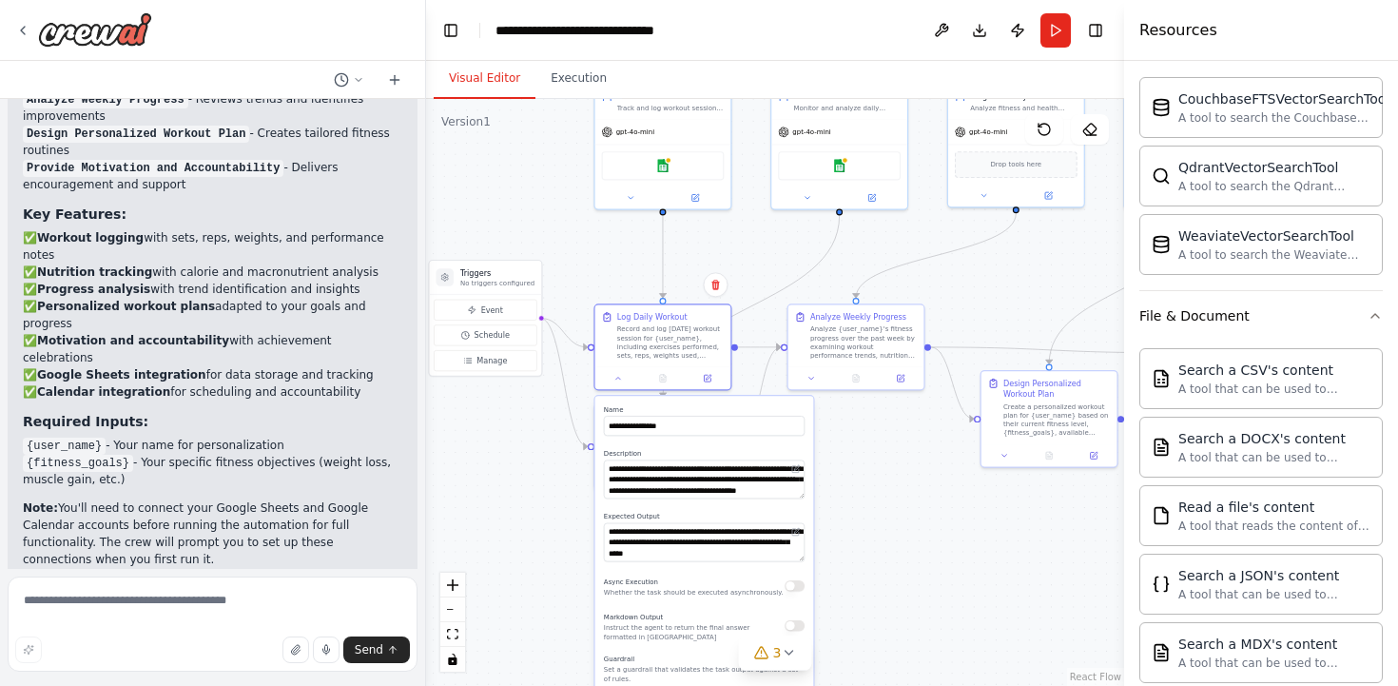
drag, startPoint x: 622, startPoint y: 625, endPoint x: 568, endPoint y: 600, distance: 59.6
click at [568, 601] on div ".deletable-edge-delete-btn { width: 20px; height: 20px; border: 0px solid #ffff…" at bounding box center [775, 392] width 698 height 587
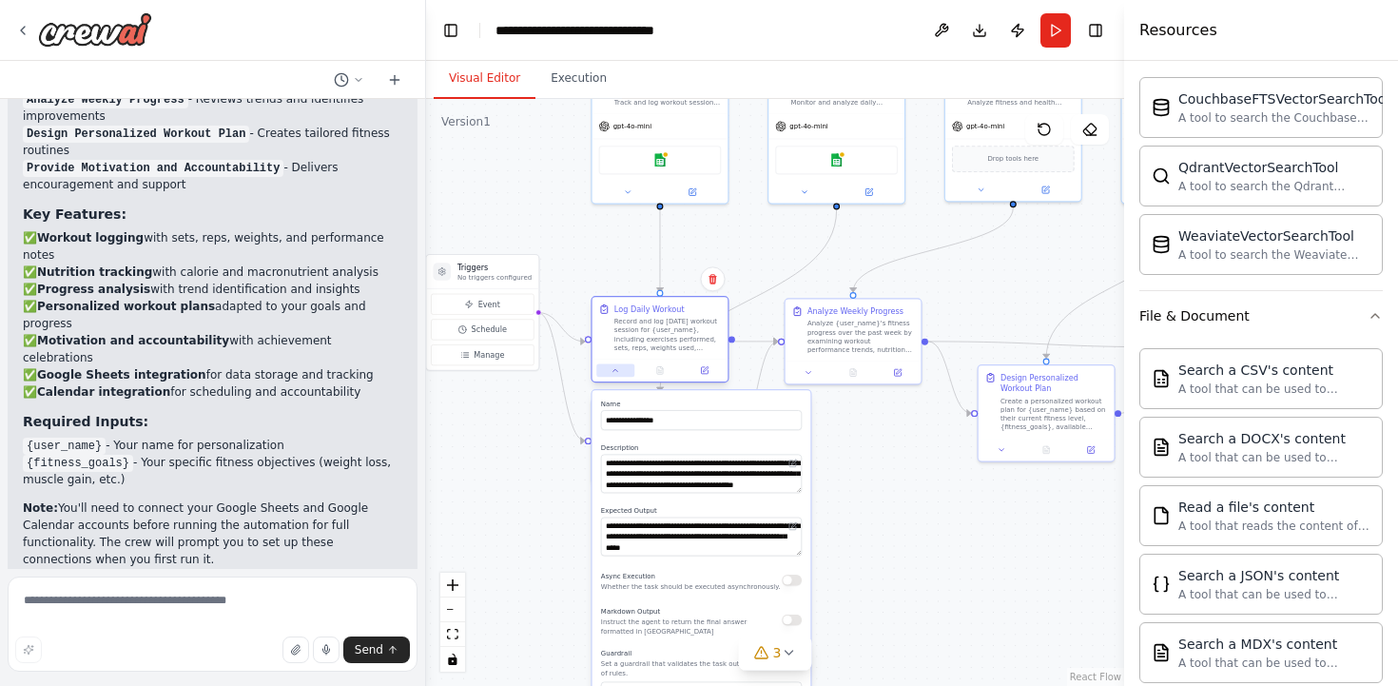
click at [616, 376] on button at bounding box center [615, 369] width 38 height 13
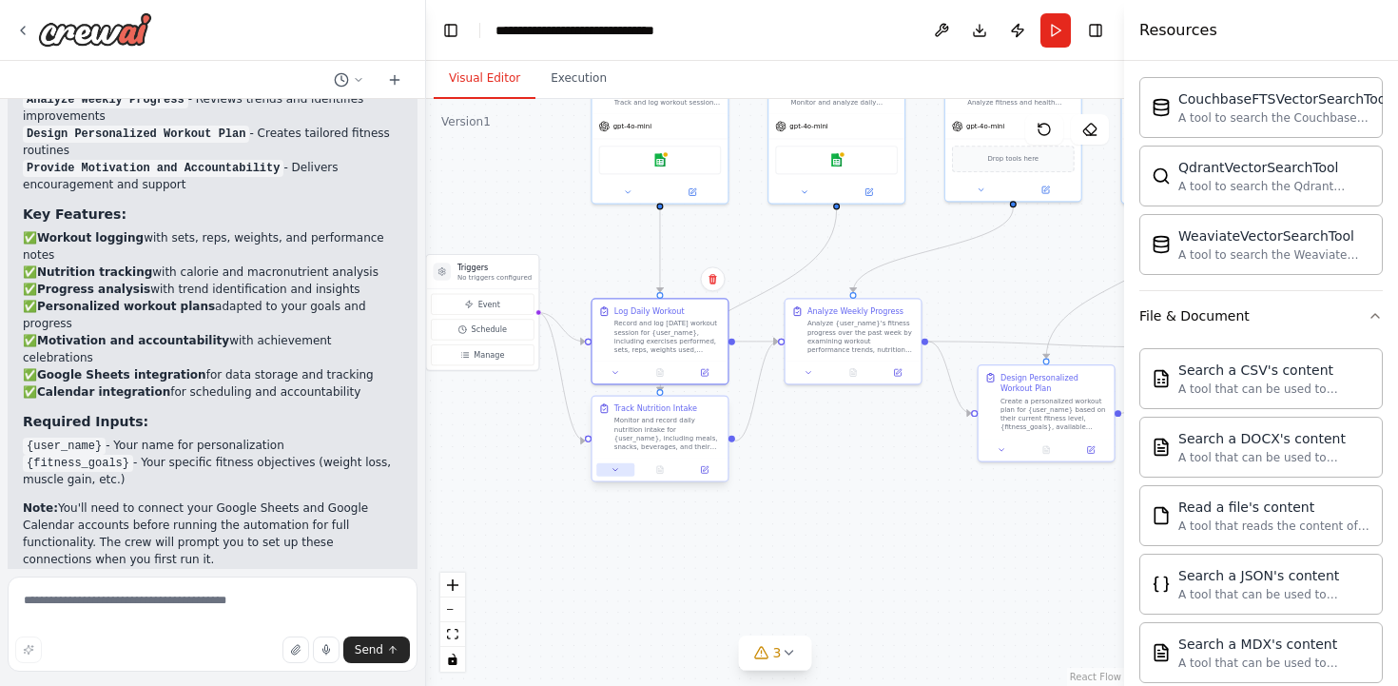
click at [619, 474] on button at bounding box center [615, 469] width 38 height 13
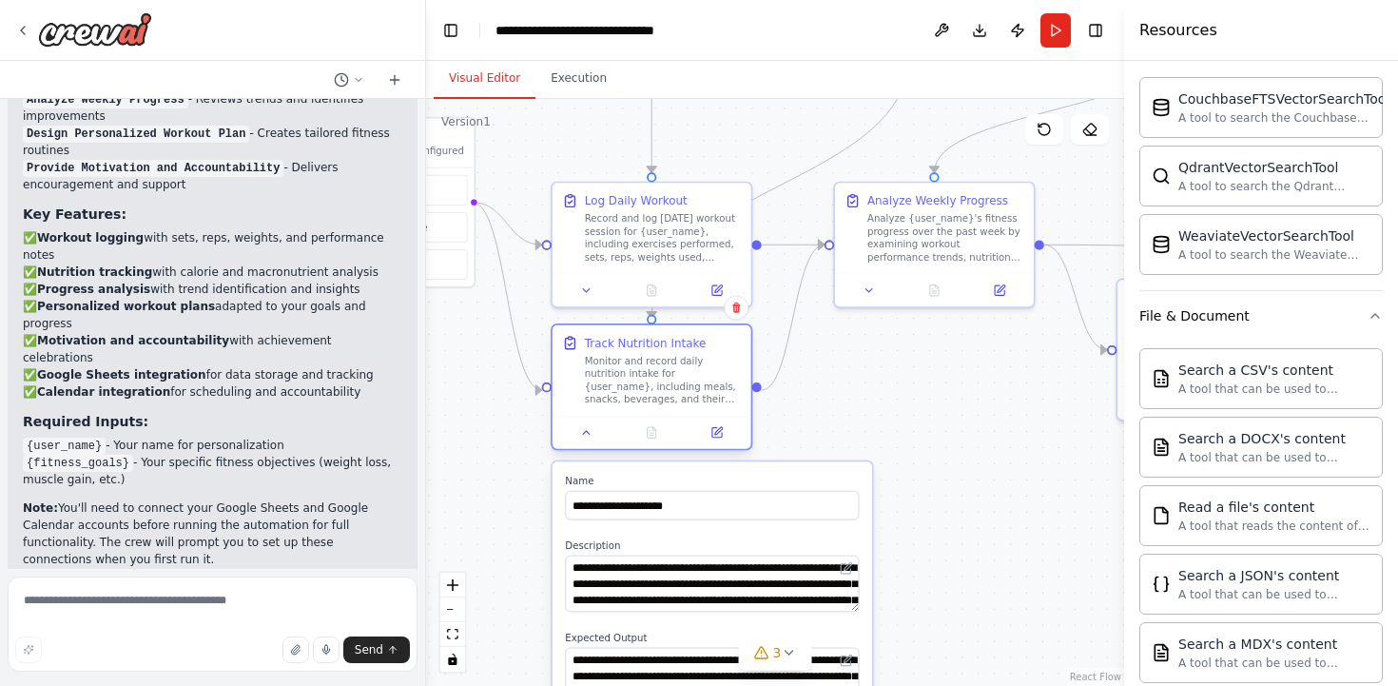
click at [591, 450] on div "**********" at bounding box center [652, 389] width 202 height 126
click at [591, 439] on button at bounding box center [586, 432] width 55 height 19
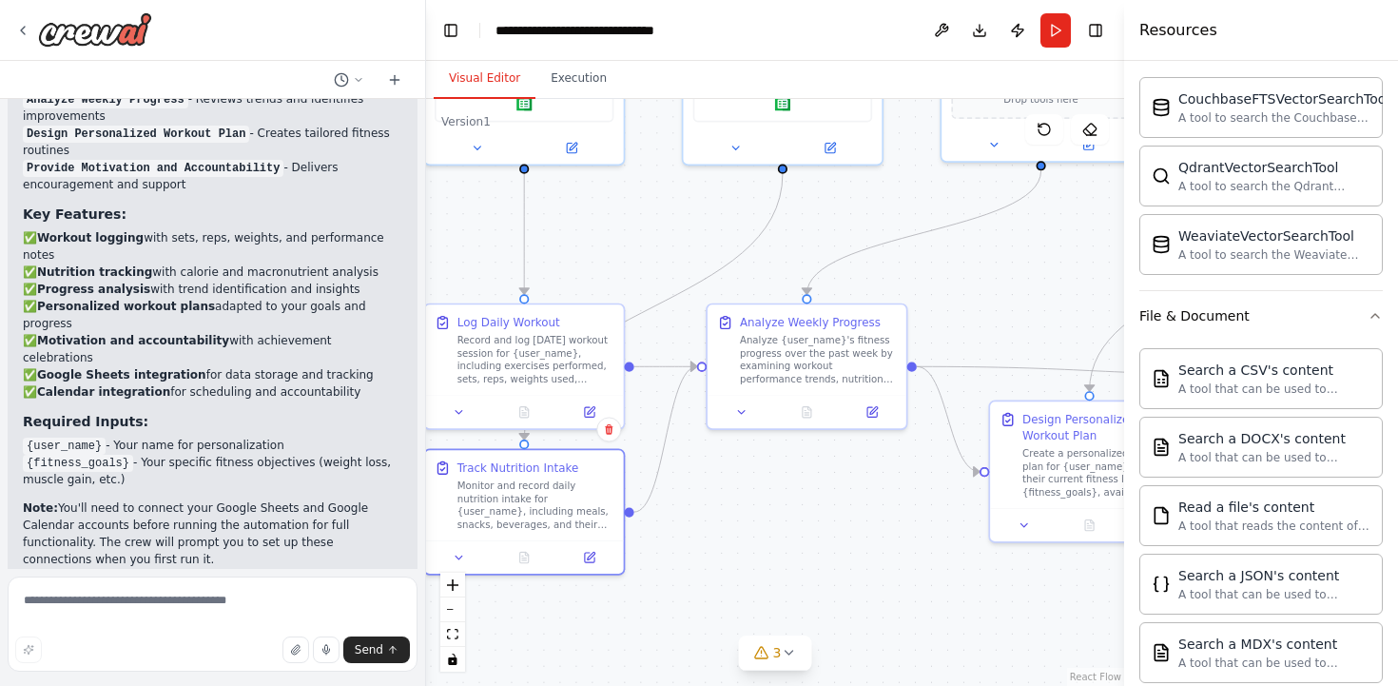
drag, startPoint x: 884, startPoint y: 466, endPoint x: 754, endPoint y: 596, distance: 184.2
click at [754, 596] on div ".deletable-edge-delete-btn { width: 20px; height: 20px; border: 0px solid #ffff…" at bounding box center [775, 392] width 698 height 587
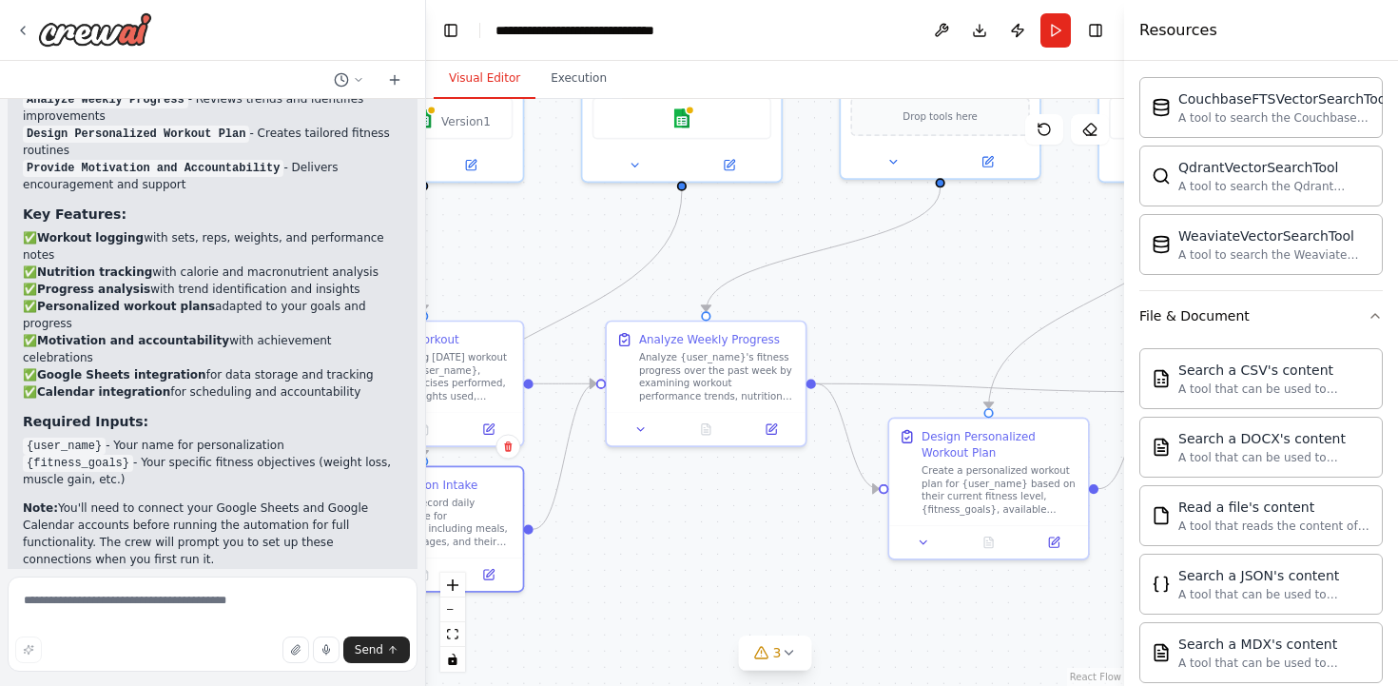
drag, startPoint x: 794, startPoint y: 570, endPoint x: 696, endPoint y: 578, distance: 98.3
click at [696, 578] on div ".deletable-edge-delete-btn { width: 20px; height: 20px; border: 0px solid #ffff…" at bounding box center [775, 392] width 698 height 587
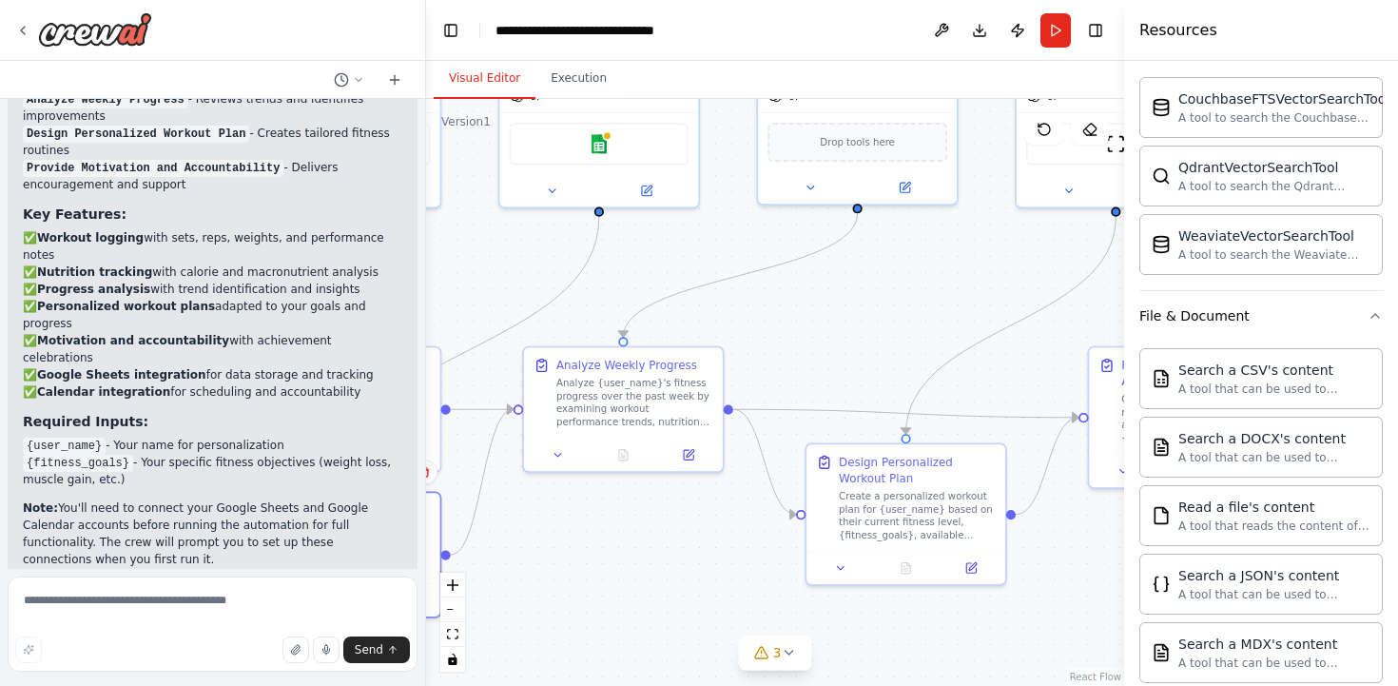
drag, startPoint x: 700, startPoint y: 570, endPoint x: 617, endPoint y: 595, distance: 86.6
click at [617, 595] on div ".deletable-edge-delete-btn { width: 20px; height: 20px; border: 0px solid #ffff…" at bounding box center [775, 392] width 698 height 587
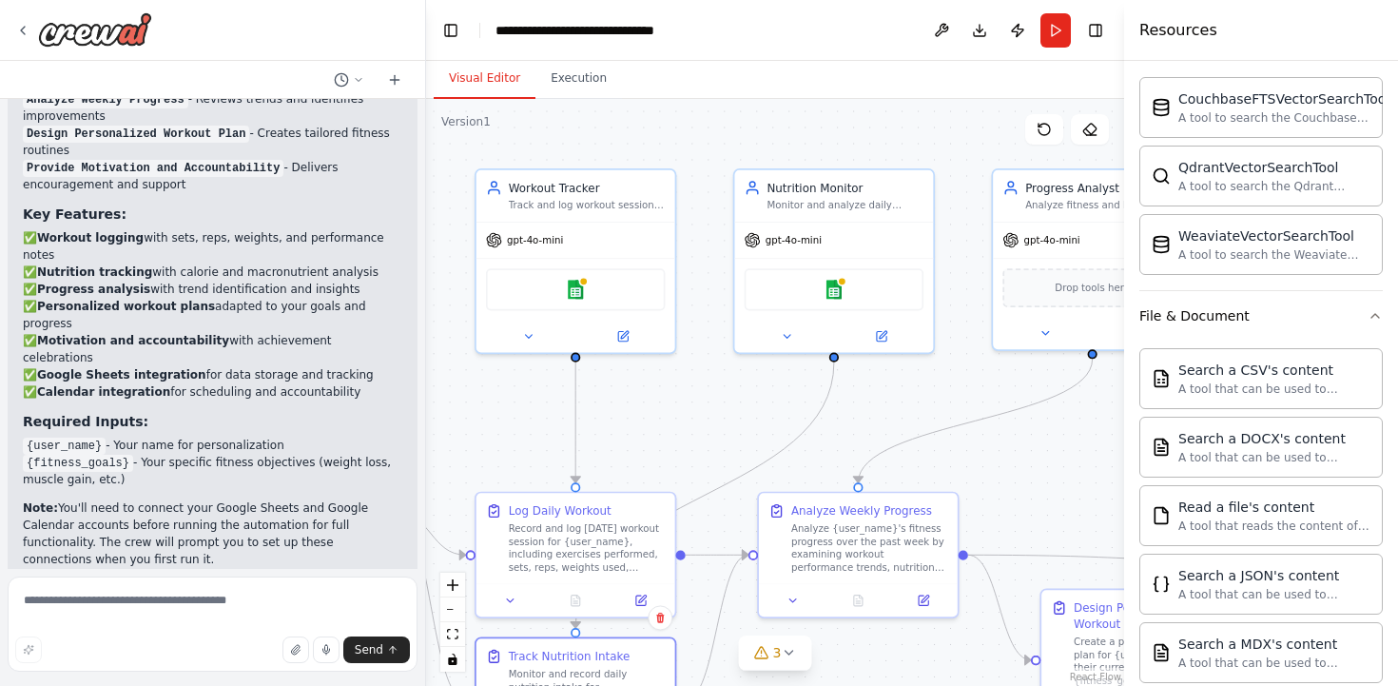
drag, startPoint x: 764, startPoint y: 300, endPoint x: 998, endPoint y: 445, distance: 276.3
click at [998, 445] on div ".deletable-edge-delete-btn { width: 20px; height: 20px; border: 0px solid #ffff…" at bounding box center [775, 392] width 698 height 587
click at [851, 292] on div "Google sheets" at bounding box center [834, 286] width 179 height 42
click at [725, 385] on div ".deletable-edge-delete-btn { width: 20px; height: 20px; border: 0px solid #ffff…" at bounding box center [775, 392] width 698 height 587
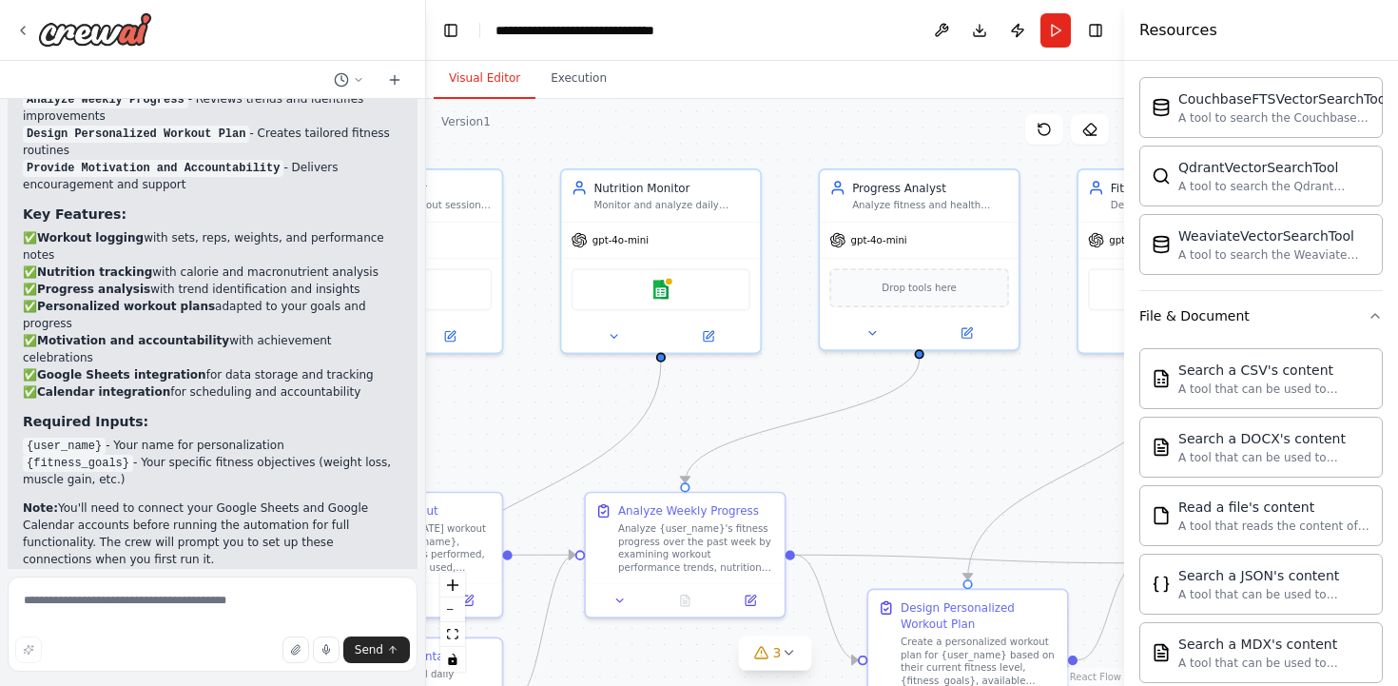
drag, startPoint x: 795, startPoint y: 401, endPoint x: 622, endPoint y: 401, distance: 173.1
click at [622, 401] on div ".deletable-edge-delete-btn { width: 20px; height: 20px; border: 0px solid #ffff…" at bounding box center [775, 392] width 698 height 587
drag, startPoint x: 775, startPoint y: 421, endPoint x: 703, endPoint y: 407, distance: 73.7
click at [703, 407] on div ".deletable-edge-delete-btn { width: 20px; height: 20px; border: 0px solid #ffff…" at bounding box center [775, 392] width 698 height 587
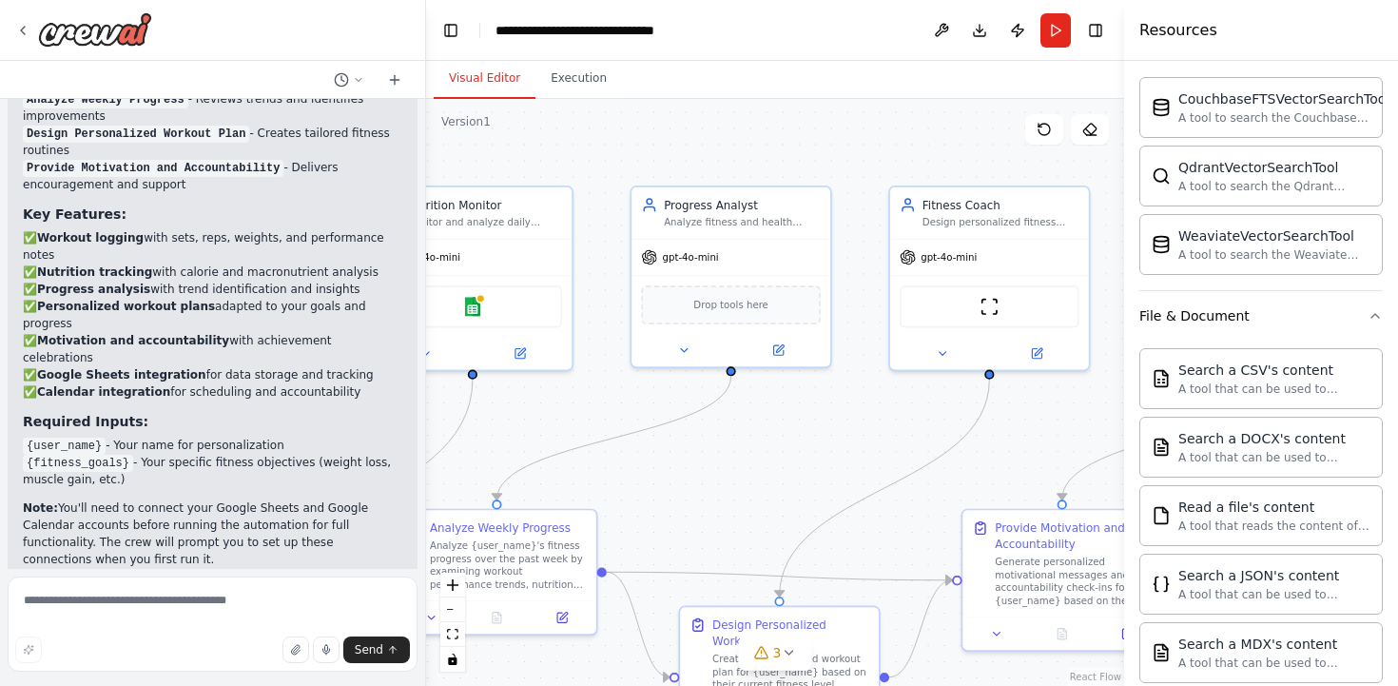
drag, startPoint x: 757, startPoint y: 380, endPoint x: 569, endPoint y: 397, distance: 189.0
click at [569, 397] on div ".deletable-edge-delete-btn { width: 20px; height: 20px; border: 0px solid #ffff…" at bounding box center [775, 392] width 698 height 587
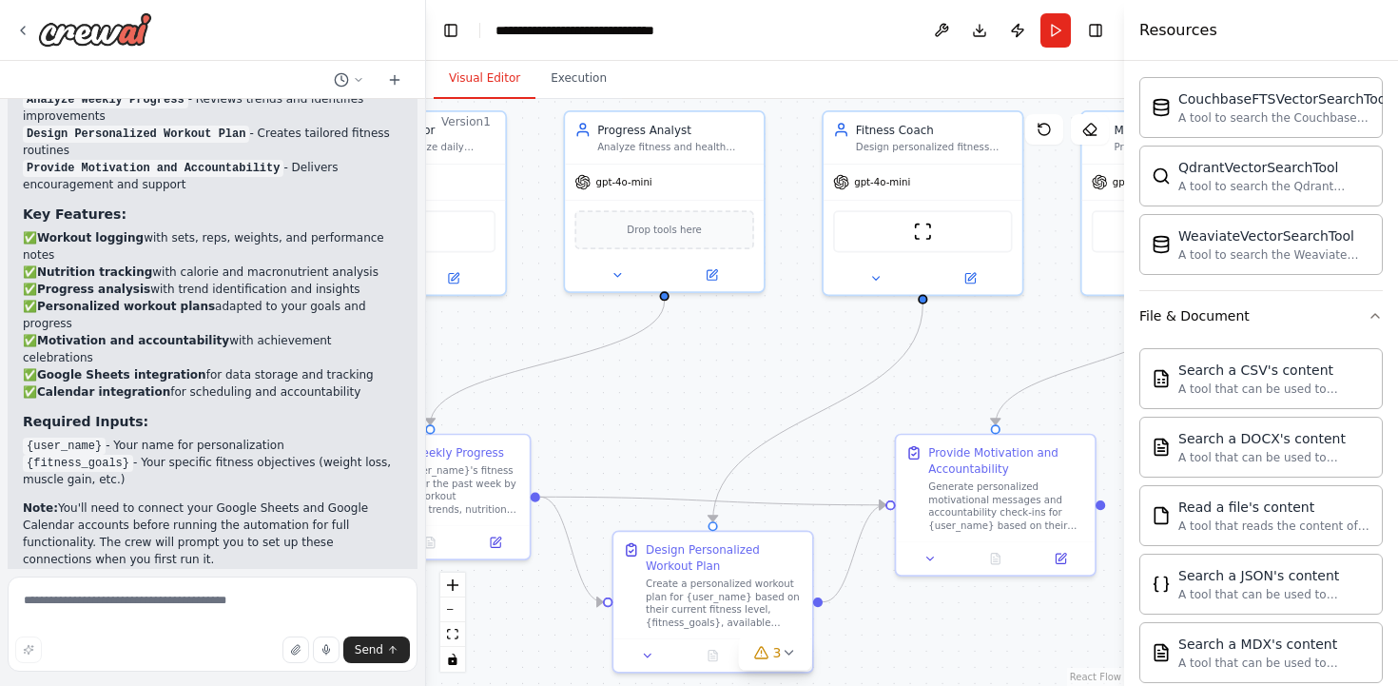
drag, startPoint x: 739, startPoint y: 480, endPoint x: 672, endPoint y: 405, distance: 100.4
click at [672, 405] on div ".deletable-edge-delete-btn { width: 20px; height: 20px; border: 0px solid #ffff…" at bounding box center [775, 392] width 698 height 587
click at [918, 238] on div "ScrapeWebsiteTool" at bounding box center [922, 228] width 179 height 42
click at [873, 279] on icon at bounding box center [875, 274] width 13 height 13
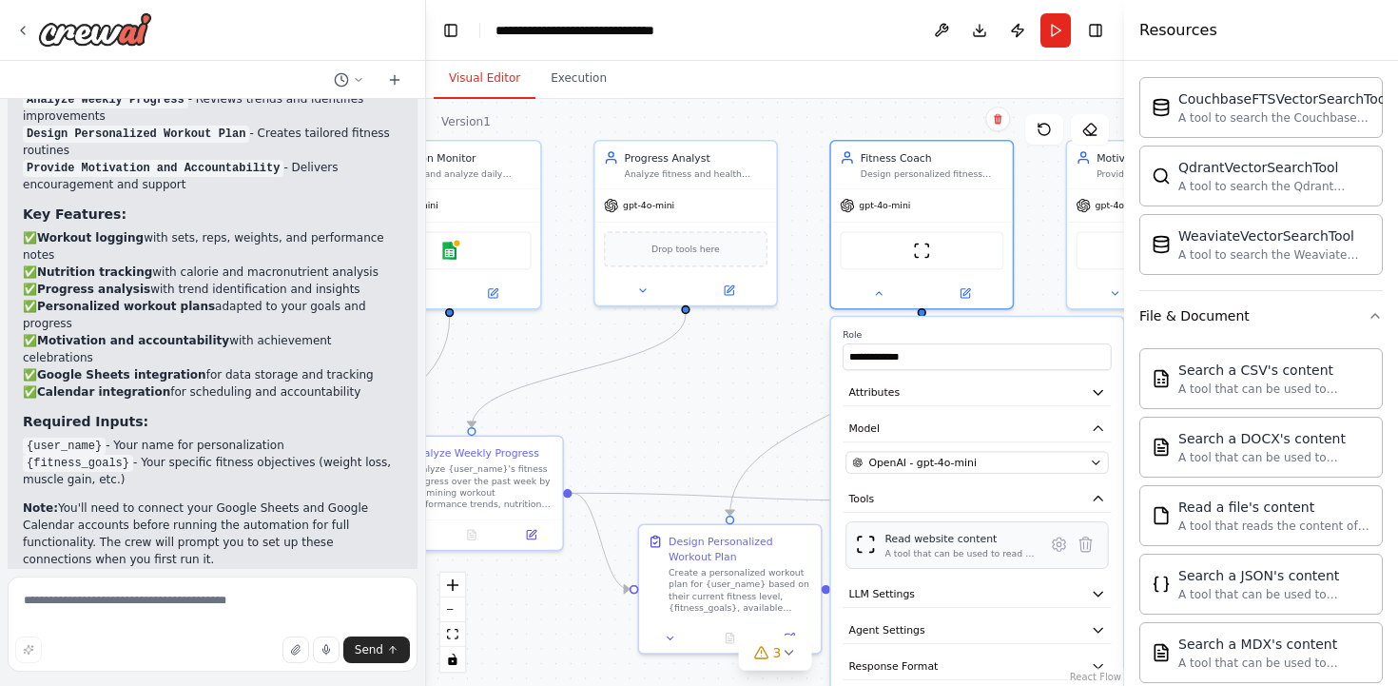
click at [976, 555] on div "A tool that can be used to read a website content." at bounding box center [960, 552] width 152 height 11
click at [1064, 550] on icon at bounding box center [1059, 544] width 18 height 18
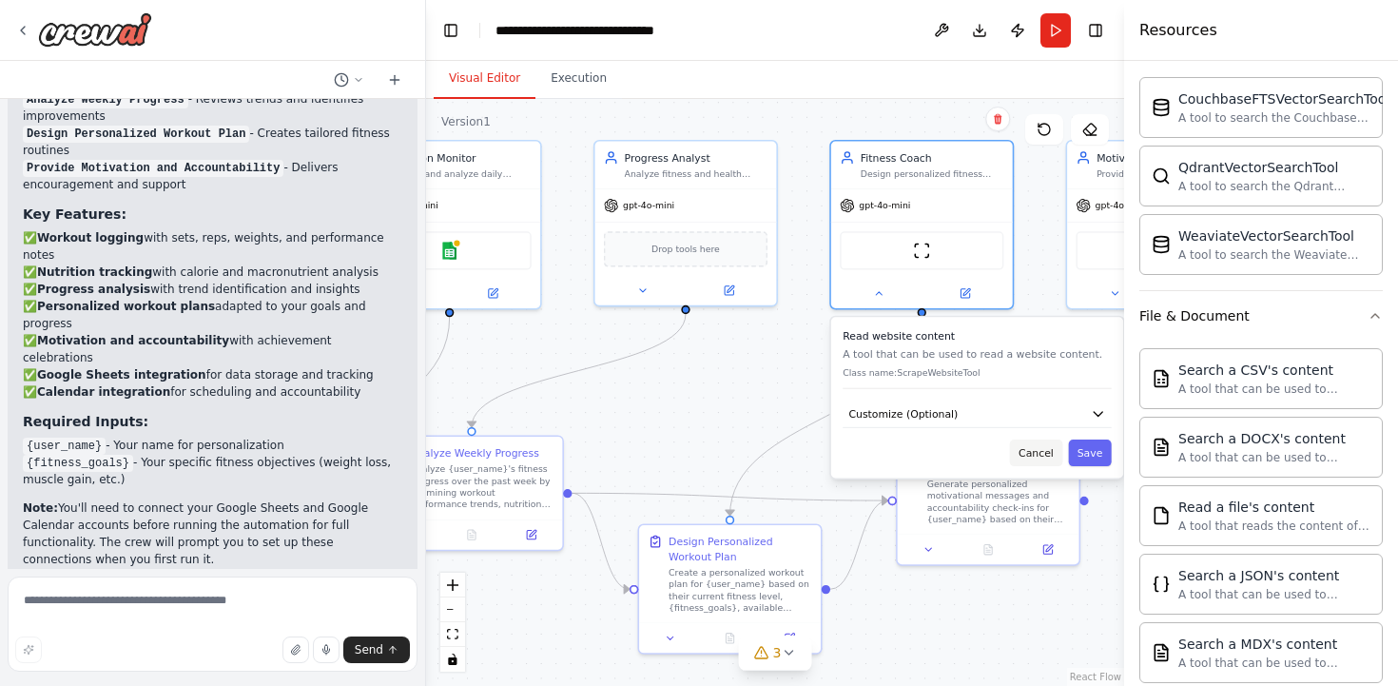
click at [1037, 451] on button "Cancel" at bounding box center [1036, 452] width 52 height 27
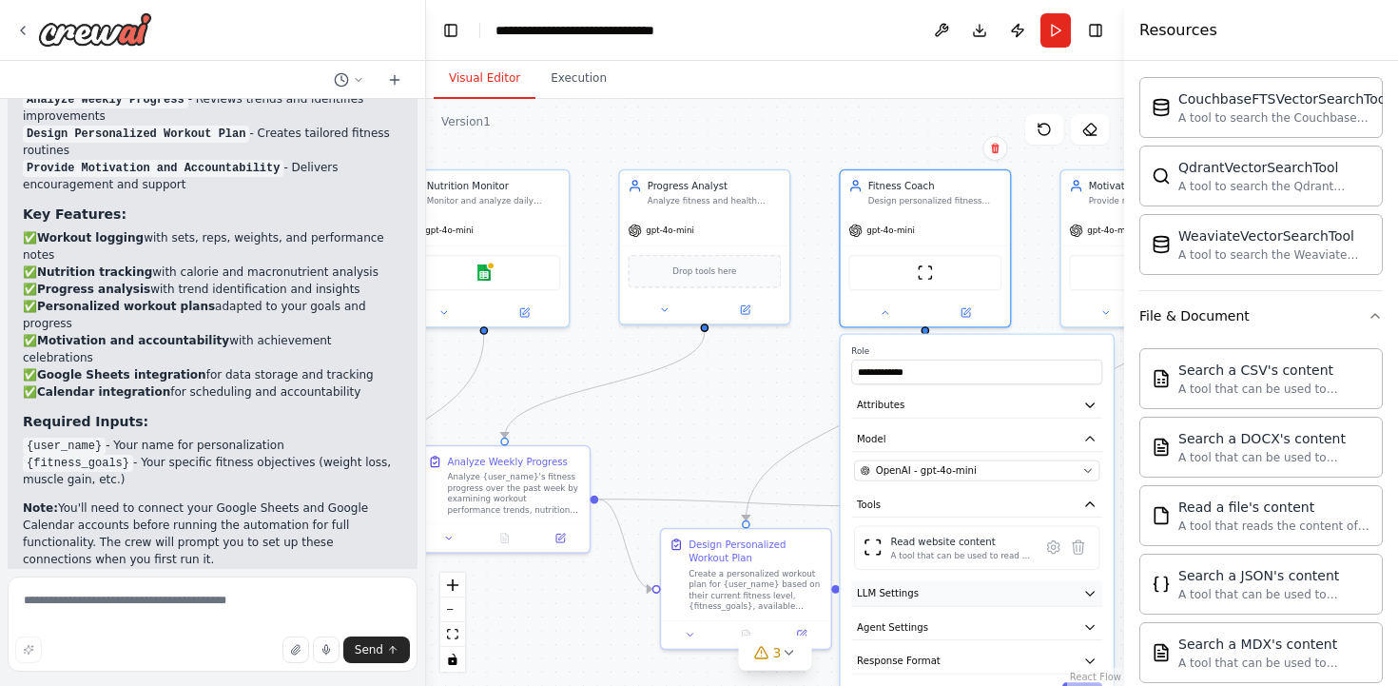
click at [974, 586] on button "LLM Settings" at bounding box center [976, 594] width 251 height 26
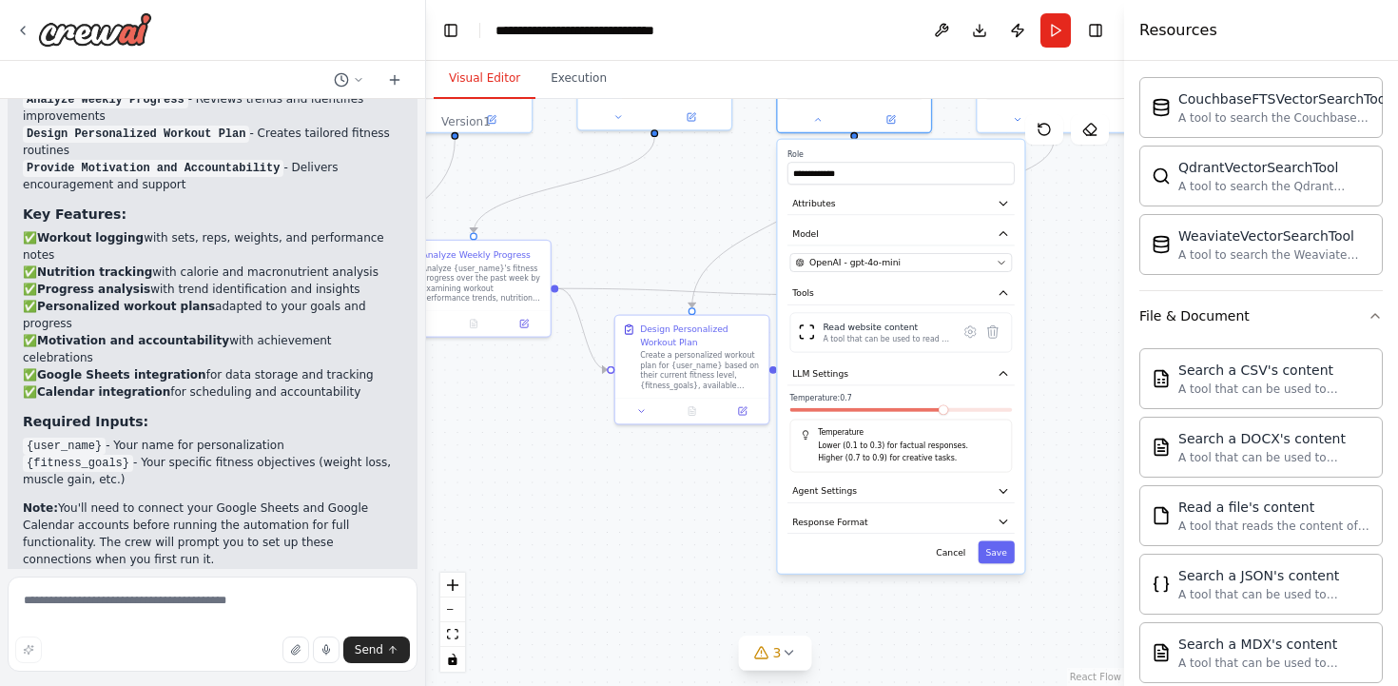
drag, startPoint x: 726, startPoint y: 486, endPoint x: 649, endPoint y: 262, distance: 236.1
click at [649, 262] on div ".deletable-edge-delete-btn { width: 20px; height: 20px; border: 0px solid #ffff…" at bounding box center [775, 392] width 698 height 587
click at [975, 488] on button "Agent Settings" at bounding box center [900, 489] width 227 height 23
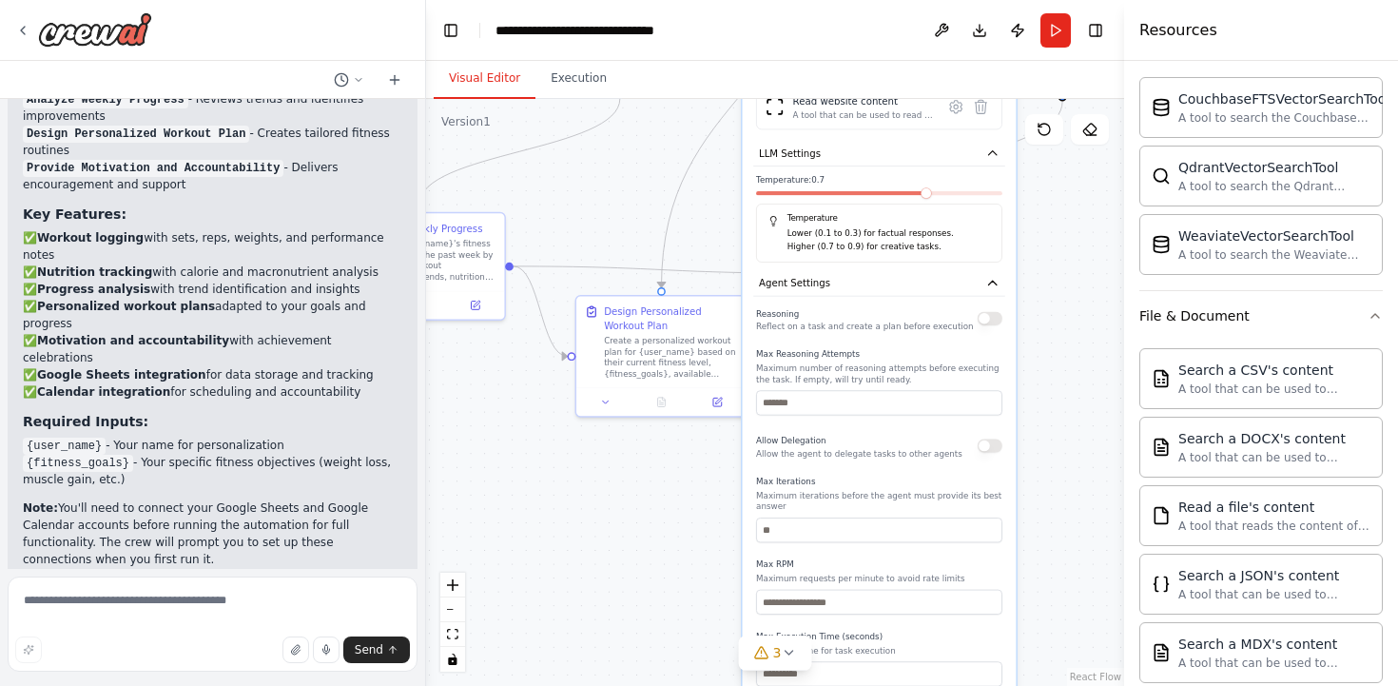
drag, startPoint x: 979, startPoint y: 567, endPoint x: 962, endPoint y: 366, distance: 201.4
click at [962, 366] on div "Max Reasoning Attempts Maximum number of reasoning attempts before executing th…" at bounding box center [879, 382] width 246 height 67
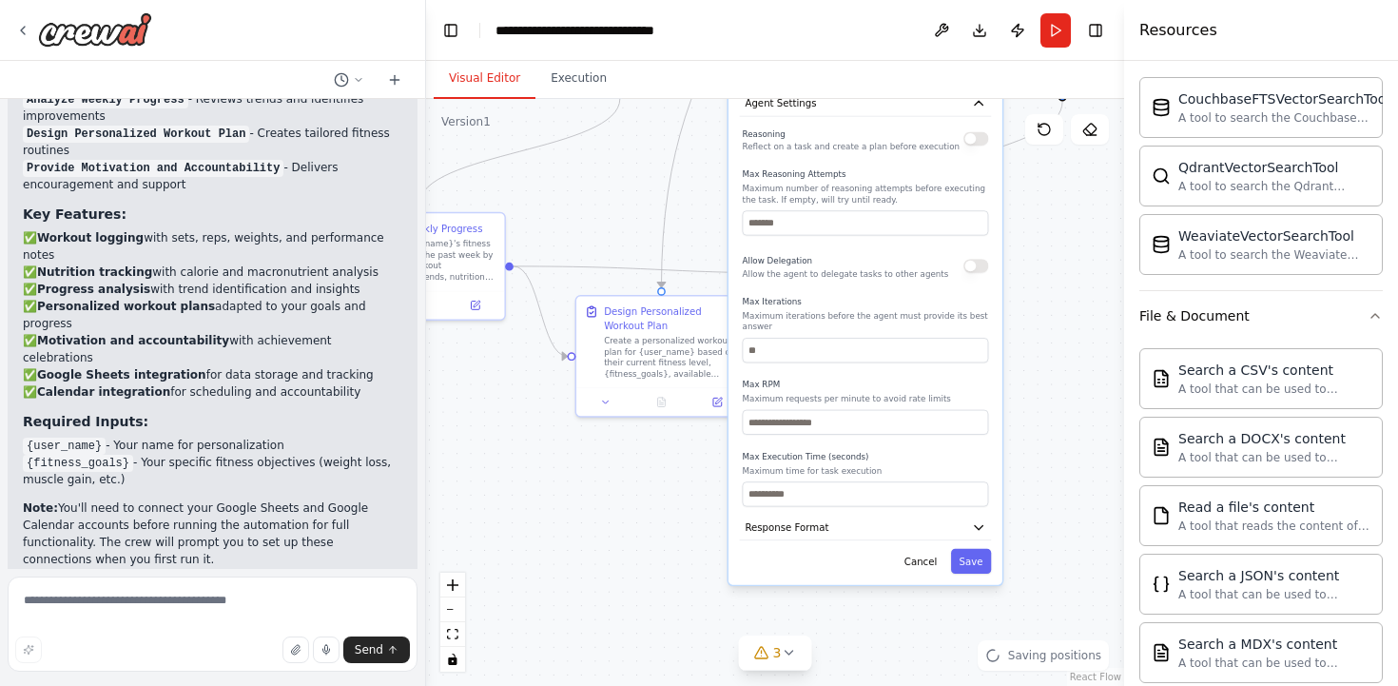
drag, startPoint x: 970, startPoint y: 482, endPoint x: 955, endPoint y: 300, distance: 182.3
click at [955, 299] on label "Max Iterations" at bounding box center [866, 301] width 246 height 11
click at [969, 526] on button "Response Format" at bounding box center [866, 527] width 252 height 26
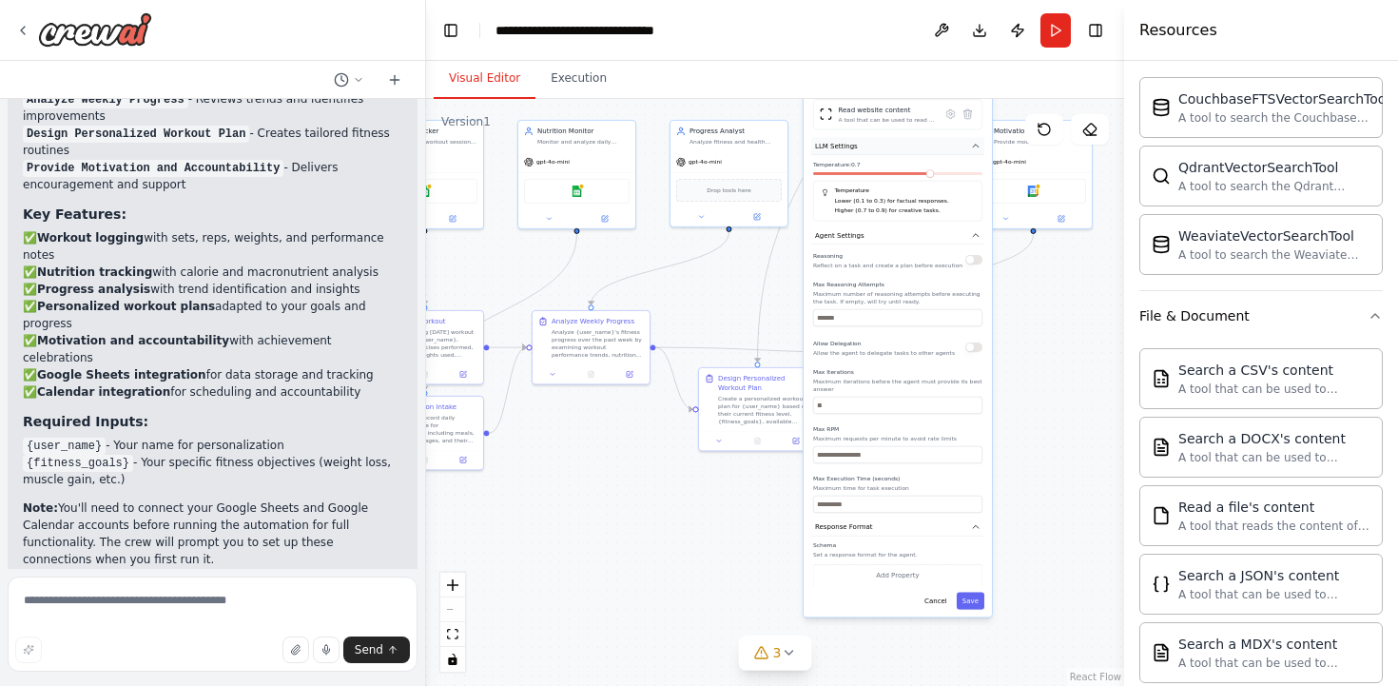
click at [978, 147] on icon "button" at bounding box center [976, 146] width 10 height 10
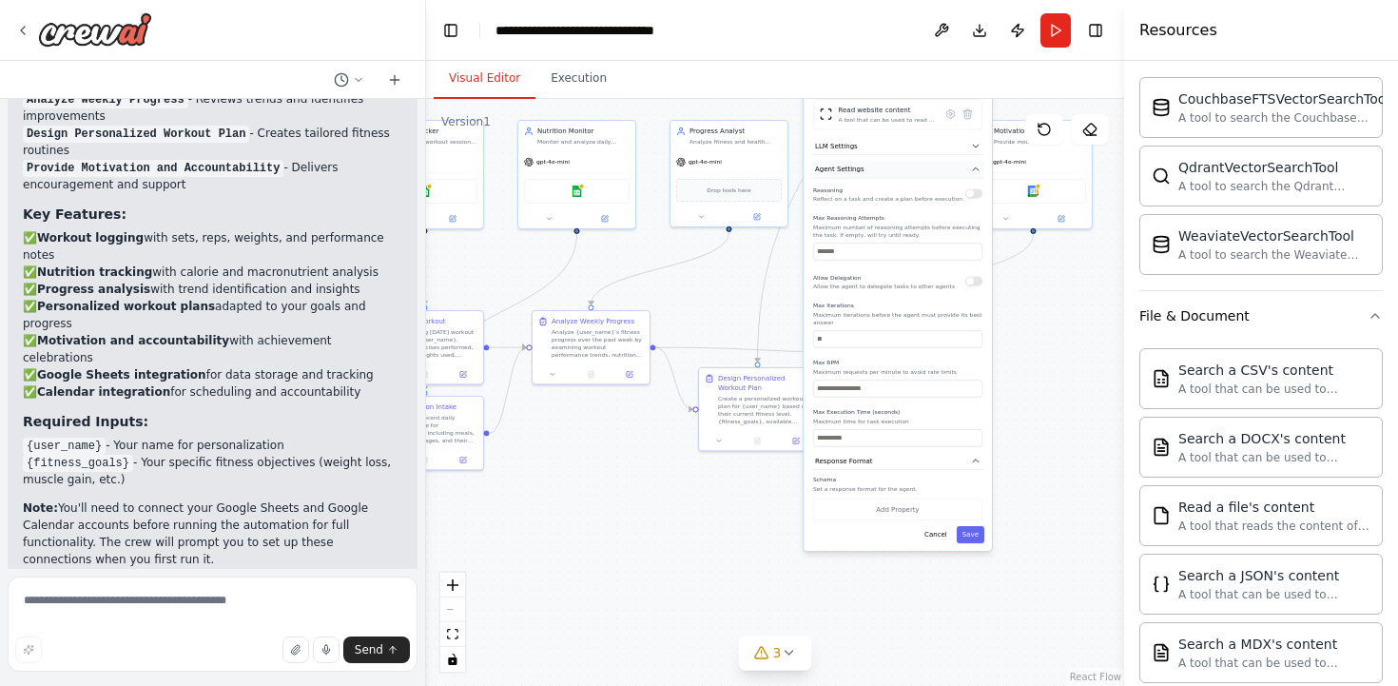
click at [976, 169] on icon "button" at bounding box center [976, 168] width 6 height 3
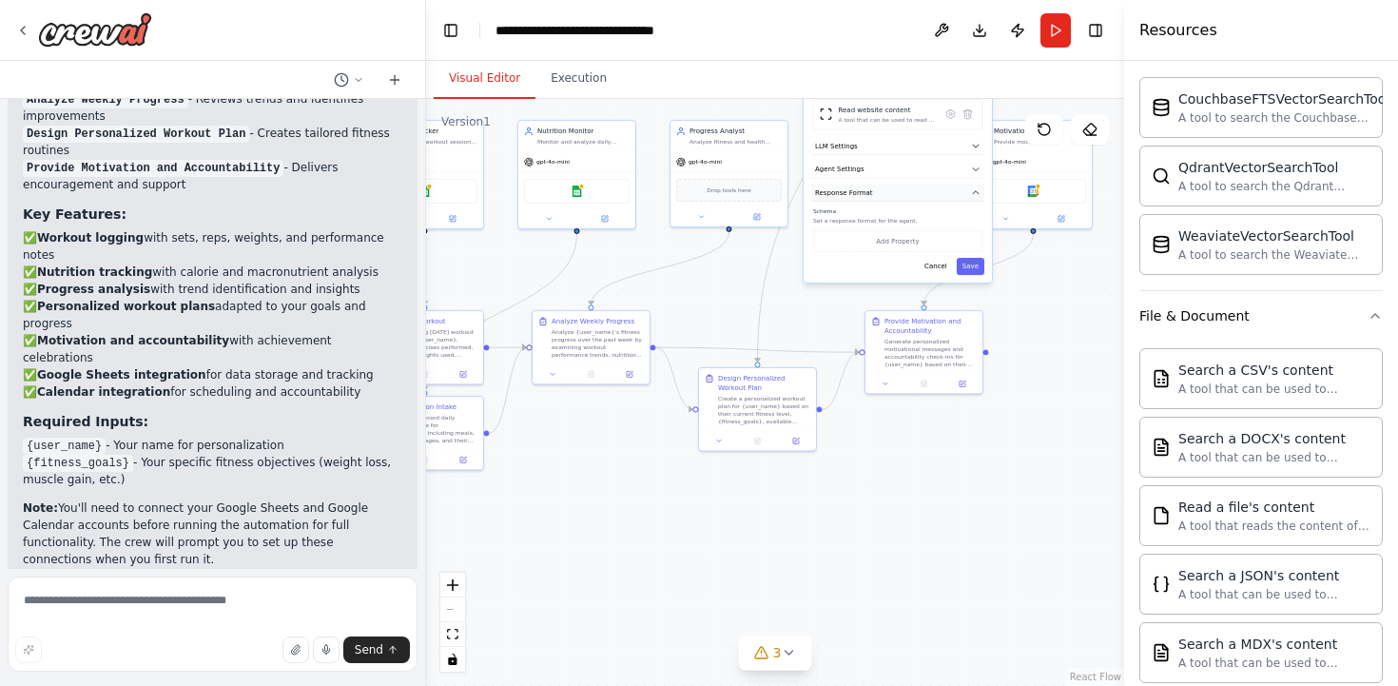
click at [979, 194] on icon "button" at bounding box center [976, 192] width 10 height 10
click at [938, 216] on button "Cancel" at bounding box center [936, 215] width 34 height 17
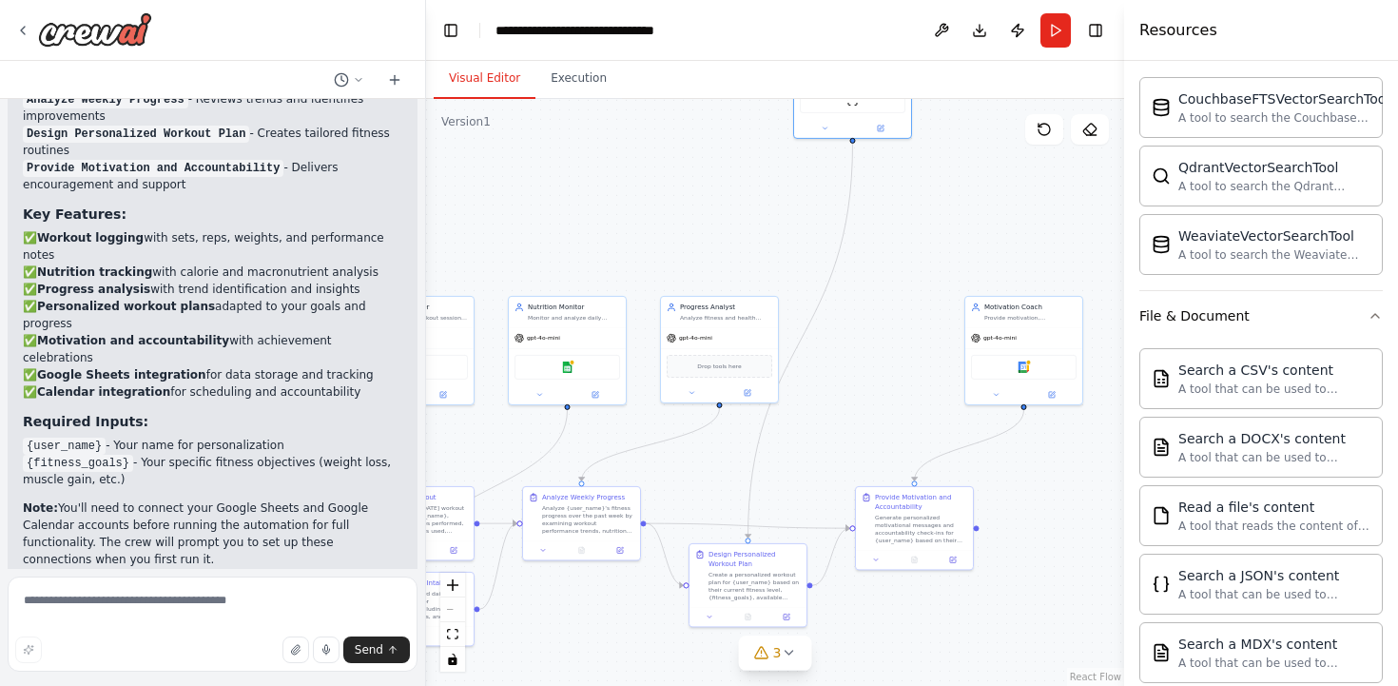
drag, startPoint x: 957, startPoint y: 196, endPoint x: 947, endPoint y: 372, distance: 176.2
click at [947, 372] on div ".deletable-edge-delete-btn { width: 20px; height: 20px; border: 0px solid #ffff…" at bounding box center [775, 392] width 698 height 587
click at [1060, 312] on div "Provide motivation, accountability, and emotional support to help {user_name} s…" at bounding box center [1030, 316] width 92 height 8
click at [1039, 366] on div "Google calendar" at bounding box center [1024, 365] width 106 height 25
click at [997, 397] on button at bounding box center [996, 392] width 54 height 11
